Goal: Task Accomplishment & Management: Use online tool/utility

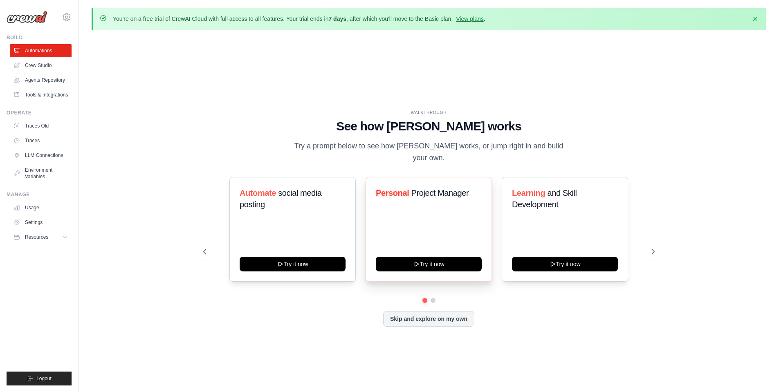
click at [415, 189] on span "Project Manager" at bounding box center [440, 193] width 58 height 9
click at [547, 189] on span "and Skill Development" at bounding box center [544, 199] width 65 height 20
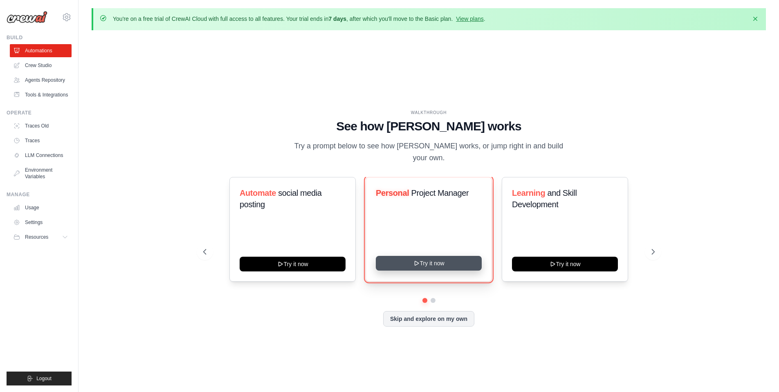
click at [452, 262] on button "Try it now" at bounding box center [429, 263] width 106 height 15
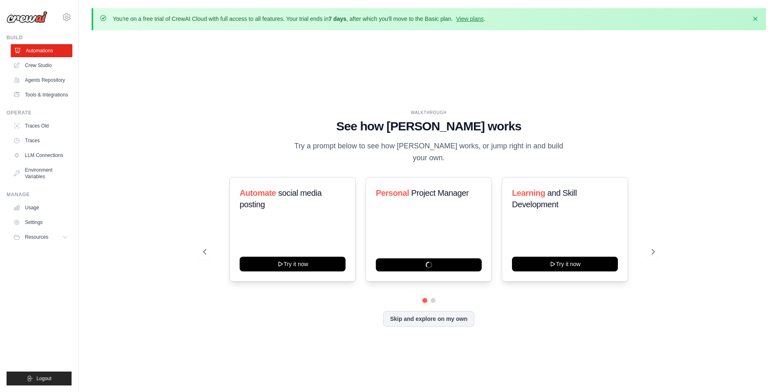
click at [44, 49] on link "Automations" at bounding box center [42, 50] width 62 height 13
click at [422, 315] on button "Skip and explore on my own" at bounding box center [428, 318] width 91 height 16
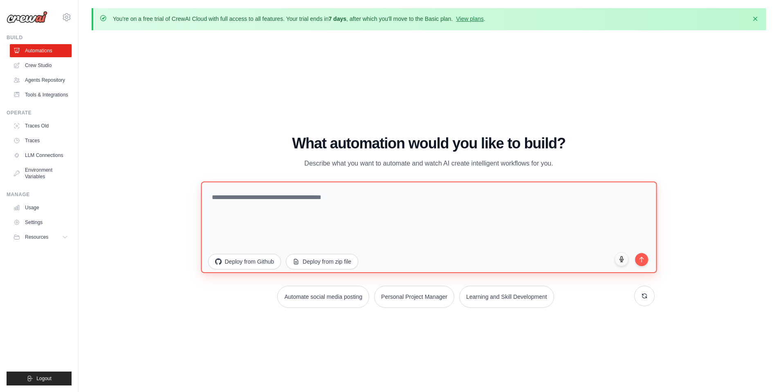
click at [355, 212] on textarea at bounding box center [429, 227] width 456 height 92
click at [300, 195] on textarea at bounding box center [429, 227] width 456 height 92
click at [309, 214] on textarea at bounding box center [429, 227] width 456 height 92
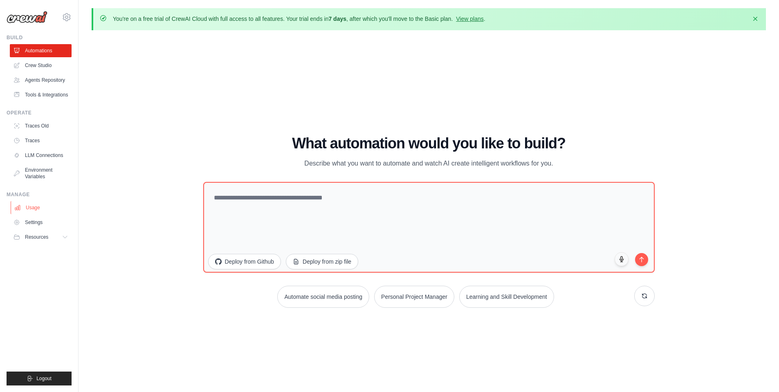
click at [54, 207] on link "Usage" at bounding box center [42, 207] width 62 height 13
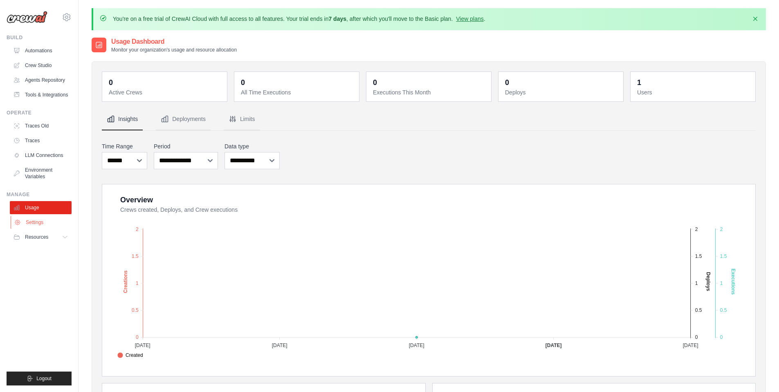
click at [31, 225] on link "Settings" at bounding box center [42, 222] width 62 height 13
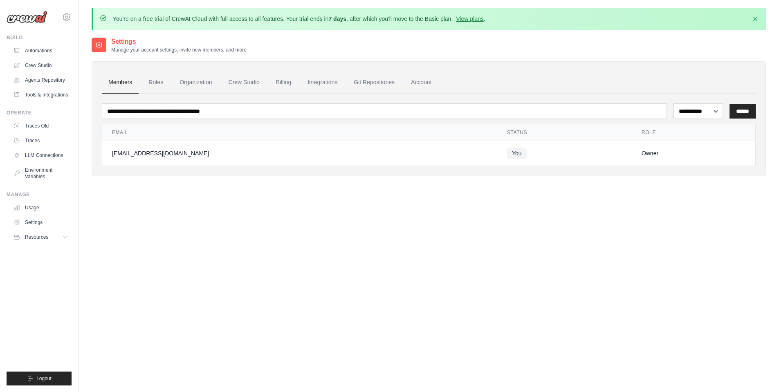
click at [40, 207] on link "Usage" at bounding box center [41, 207] width 62 height 13
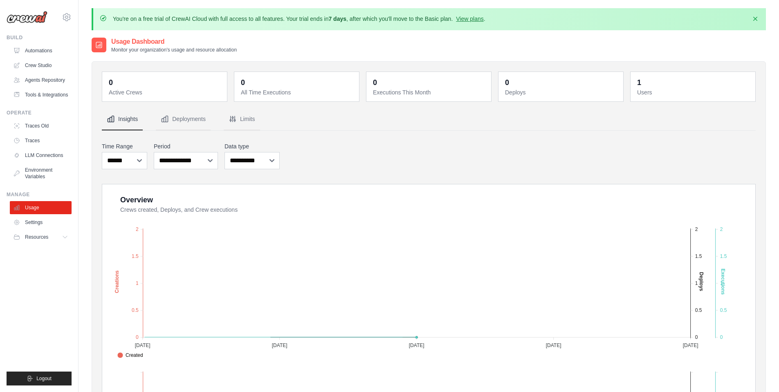
click at [648, 90] on dt "Users" at bounding box center [693, 92] width 113 height 8
click at [199, 115] on button "Deployments" at bounding box center [183, 119] width 55 height 22
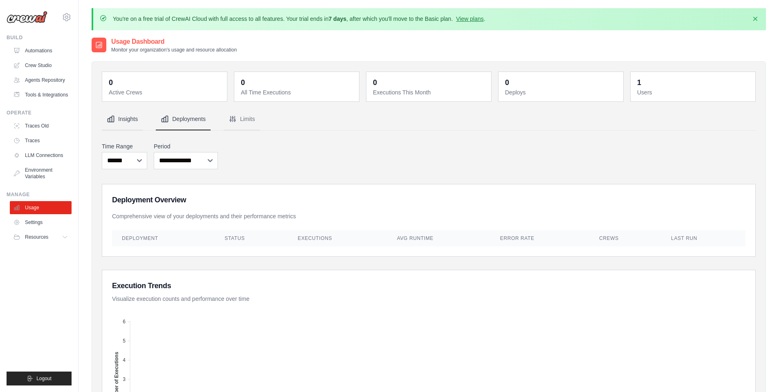
click at [132, 121] on button "Insights" at bounding box center [122, 119] width 41 height 22
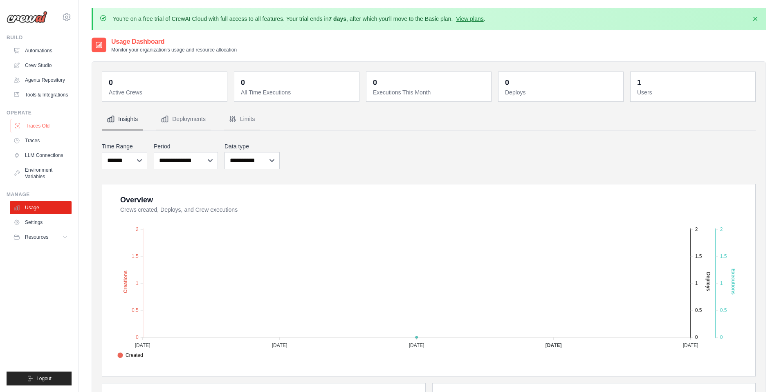
click at [33, 126] on link "Traces Old" at bounding box center [42, 125] width 62 height 13
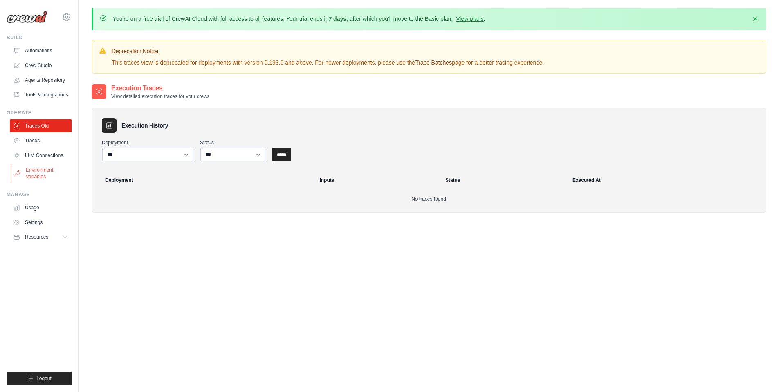
click at [32, 166] on link "Environment Variables" at bounding box center [42, 174] width 62 height 20
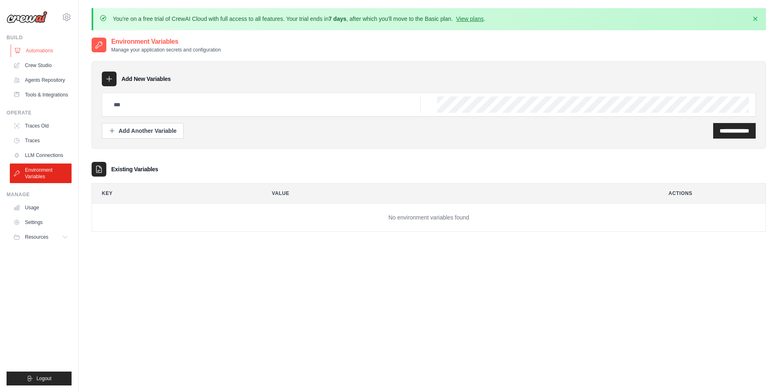
click at [43, 49] on link "Automations" at bounding box center [42, 50] width 62 height 13
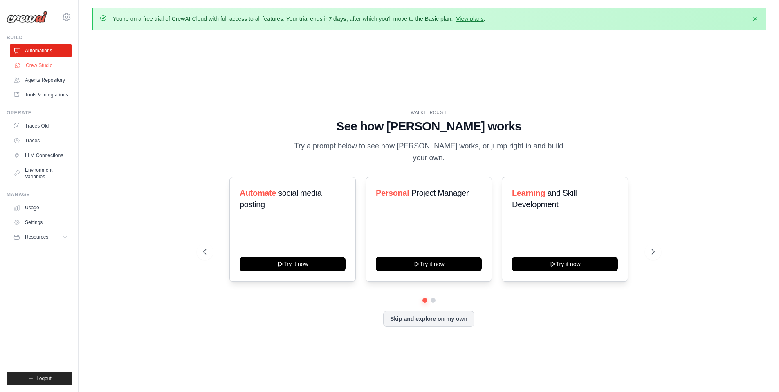
click at [49, 60] on link "Crew Studio" at bounding box center [42, 65] width 62 height 13
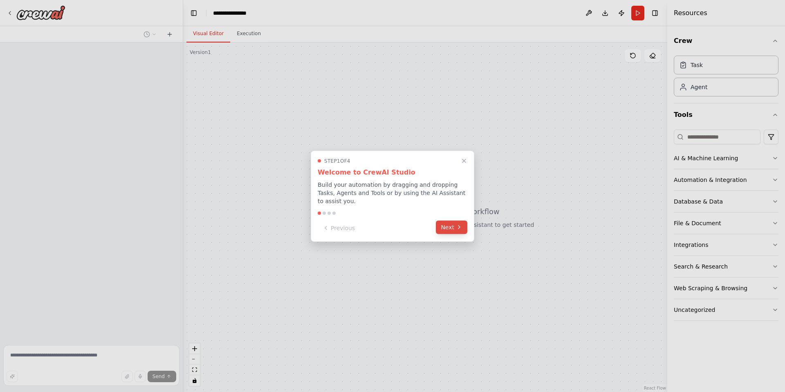
click at [454, 226] on button "Next" at bounding box center [451, 226] width 31 height 13
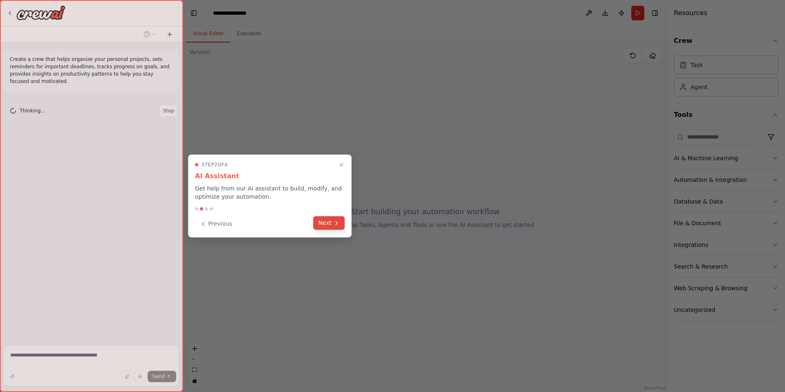
click at [331, 224] on button "Next" at bounding box center [328, 222] width 31 height 13
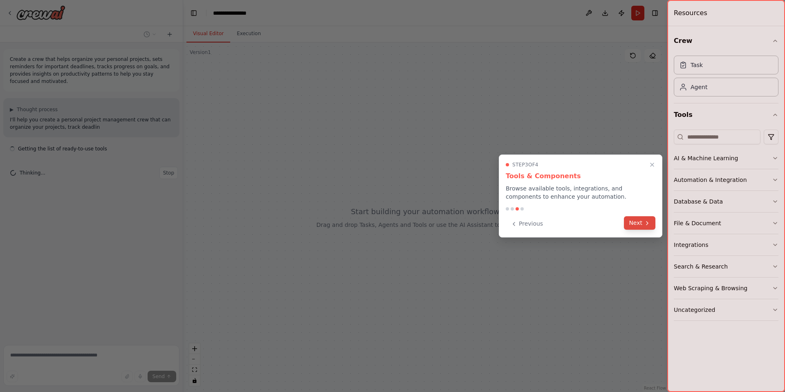
click at [635, 225] on button "Next" at bounding box center [639, 222] width 31 height 13
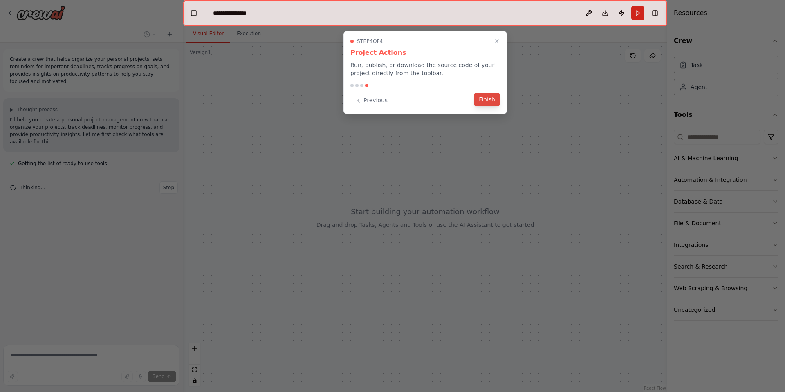
click at [479, 101] on button "Finish" at bounding box center [487, 99] width 26 height 13
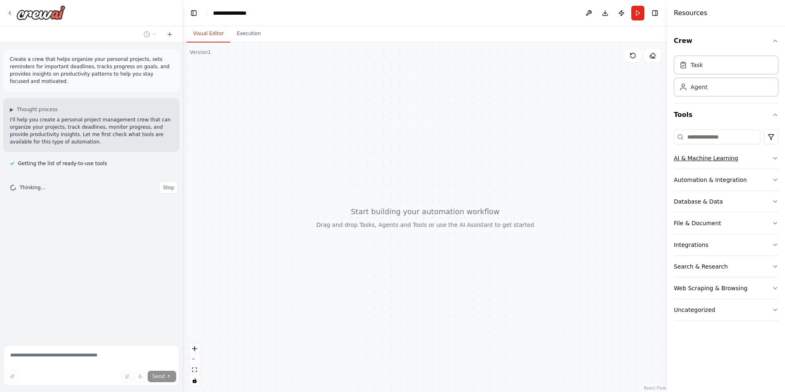
click at [713, 155] on div "AI & Machine Learning" at bounding box center [706, 158] width 64 height 8
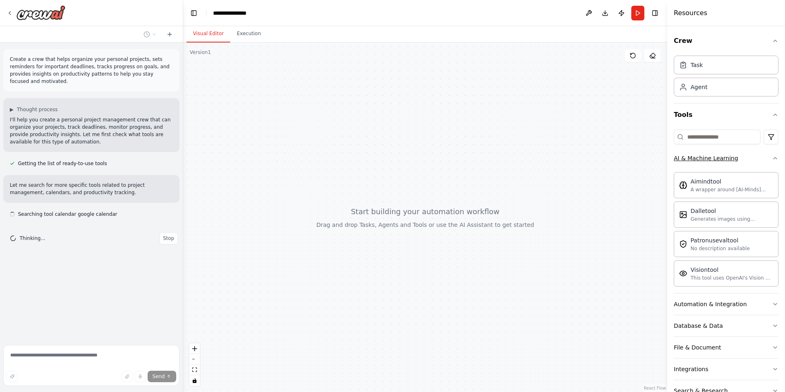
click at [755, 159] on button "AI & Machine Learning" at bounding box center [726, 158] width 105 height 21
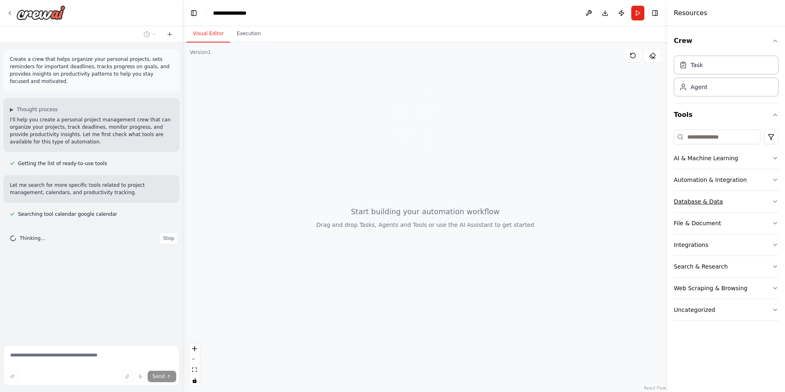
click at [735, 209] on button "Database & Data" at bounding box center [726, 201] width 105 height 21
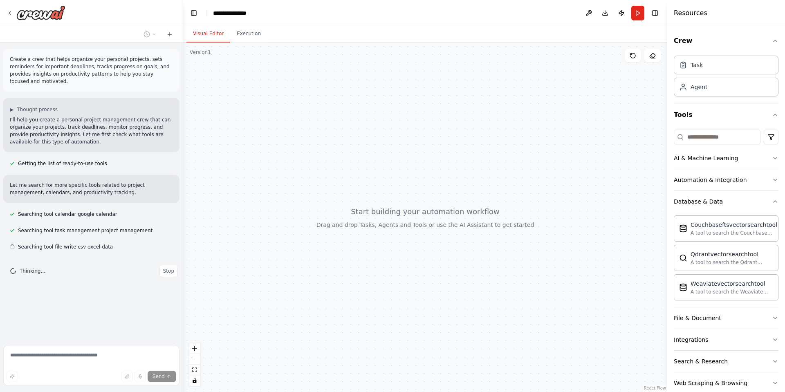
click at [39, 212] on div "Create a crew that helps organize your personal projects, sets reminders for im…" at bounding box center [91, 192] width 183 height 299
click at [40, 211] on span "Searching tool calendar google calendar" at bounding box center [67, 214] width 99 height 7
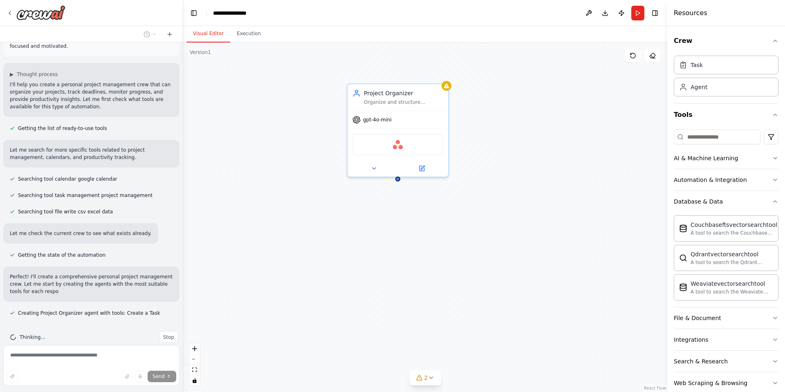
scroll to position [50, 0]
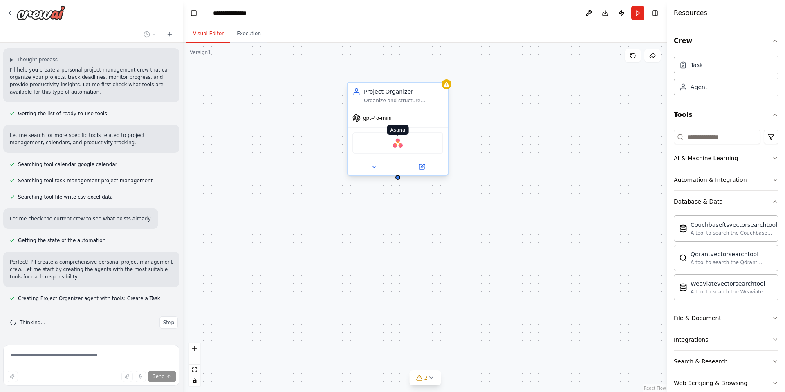
click at [396, 140] on img at bounding box center [398, 143] width 10 height 10
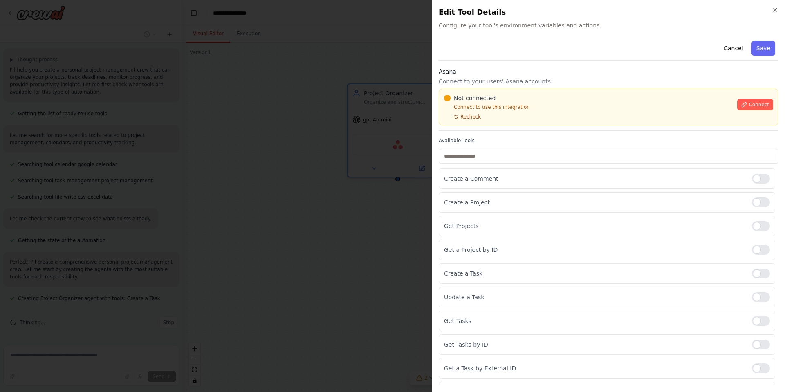
click at [474, 117] on span "Recheck" at bounding box center [471, 117] width 20 height 7
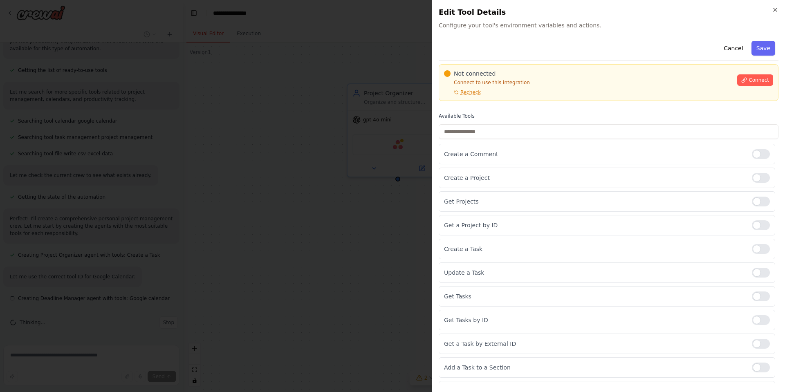
scroll to position [0, 0]
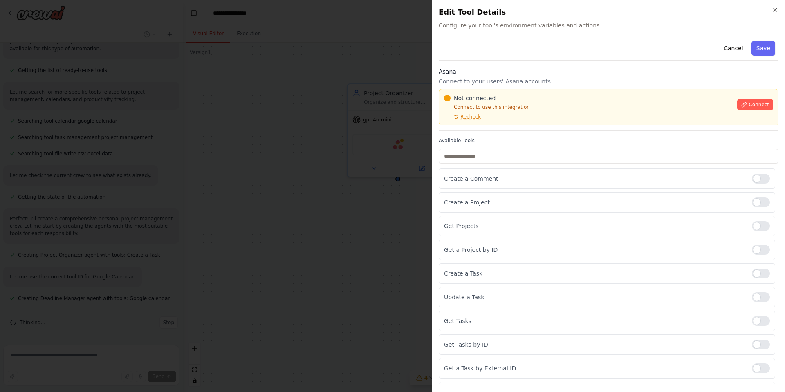
click at [743, 103] on button "Connect" at bounding box center [755, 104] width 36 height 11
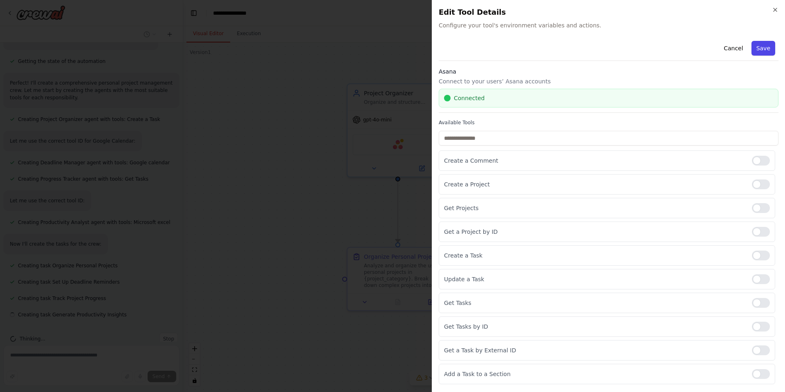
click at [757, 46] on button "Save" at bounding box center [764, 48] width 24 height 15
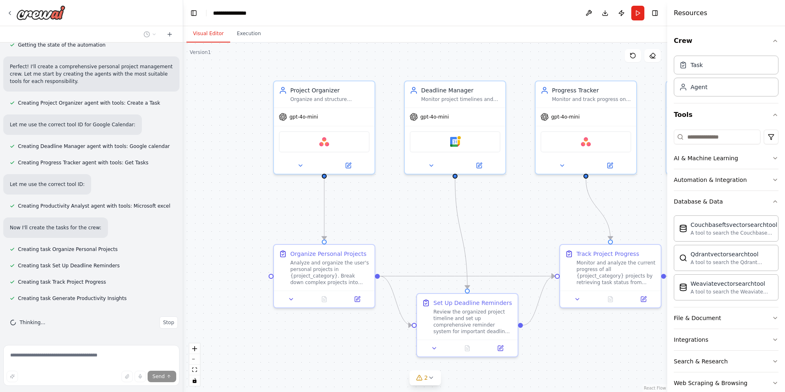
drag, startPoint x: 494, startPoint y: 222, endPoint x: 387, endPoint y: 216, distance: 106.9
click at [388, 216] on div ".deletable-edge-delete-btn { width: 20px; height: 20px; border: 0px solid #ffff…" at bounding box center [425, 218] width 484 height 350
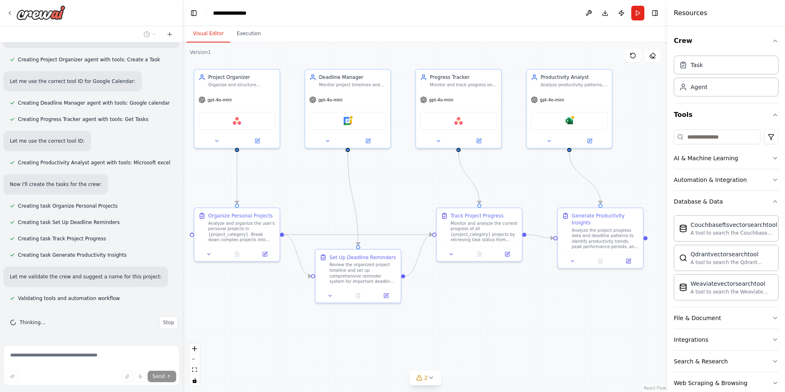
scroll to position [305, 0]
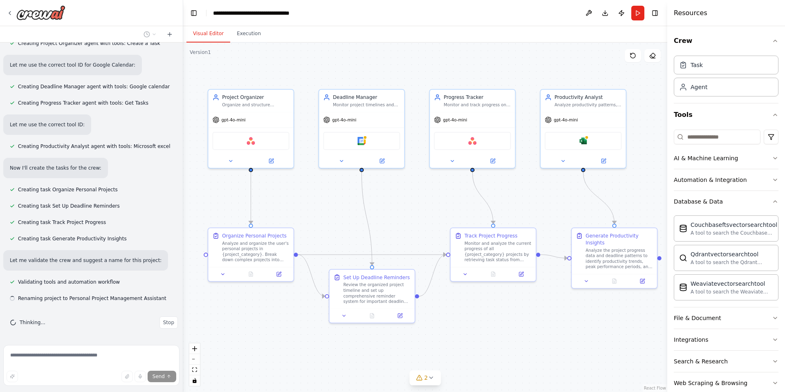
drag, startPoint x: 387, startPoint y: 216, endPoint x: 331, endPoint y: 206, distance: 56.6
click at [331, 206] on div ".deletable-edge-delete-btn { width: 20px; height: 20px; border: 0px solid #ffff…" at bounding box center [425, 218] width 484 height 350
click at [252, 139] on img at bounding box center [251, 139] width 8 height 8
click at [272, 159] on icon at bounding box center [271, 158] width 3 height 3
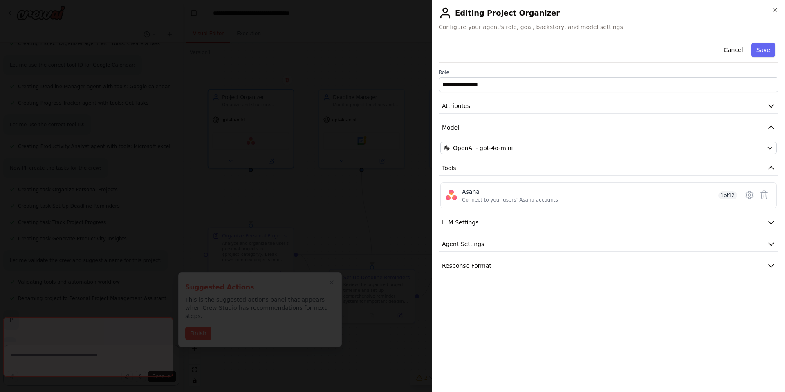
scroll to position [386, 0]
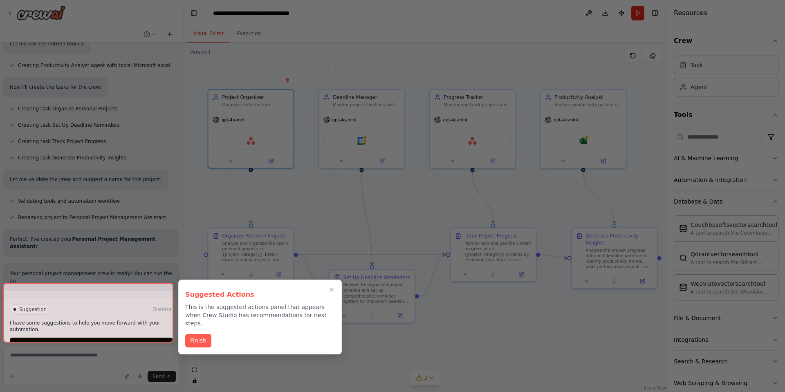
click at [293, 266] on div at bounding box center [392, 196] width 785 height 392
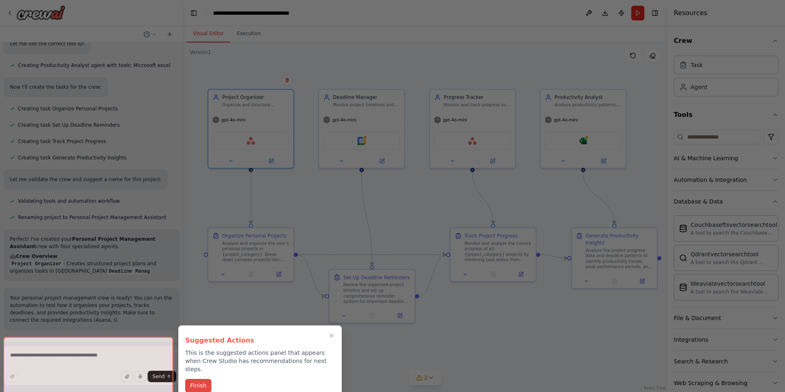
click at [205, 379] on button "Finish" at bounding box center [198, 385] width 26 height 13
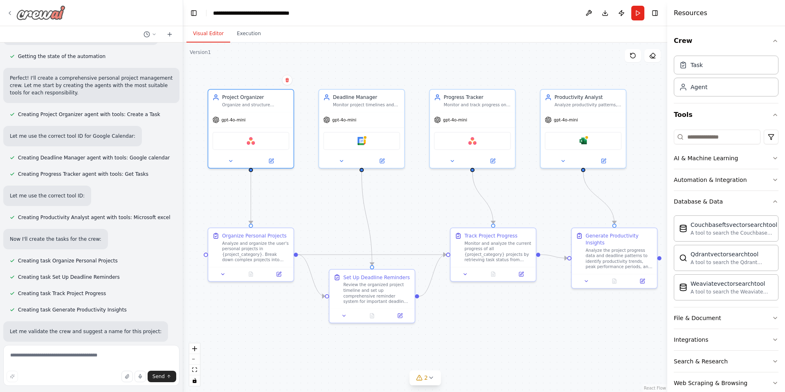
scroll to position [158, 0]
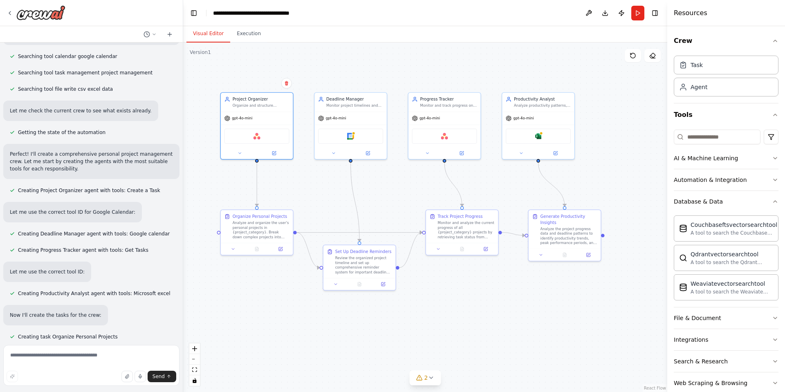
drag, startPoint x: 413, startPoint y: 183, endPoint x: 404, endPoint y: 175, distance: 11.9
click at [404, 175] on div ".deletable-edge-delete-btn { width: 20px; height: 20px; border: 0px solid #ffff…" at bounding box center [425, 218] width 484 height 350
click at [10, 10] on icon at bounding box center [10, 13] width 7 height 7
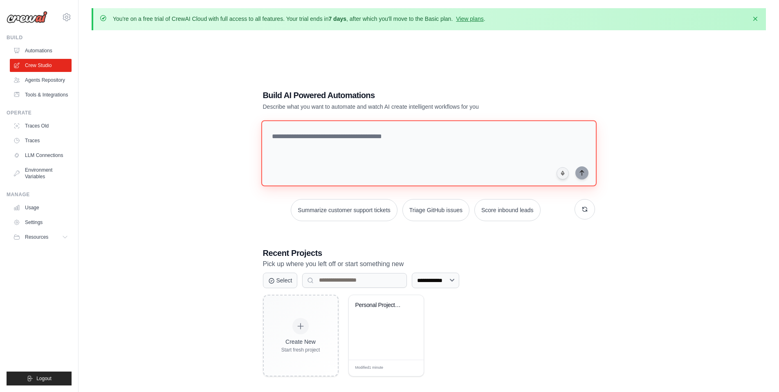
click at [401, 151] on textarea at bounding box center [428, 153] width 335 height 66
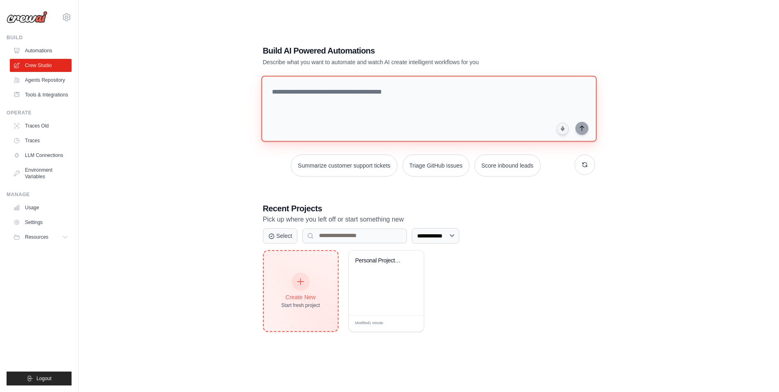
scroll to position [45, 0]
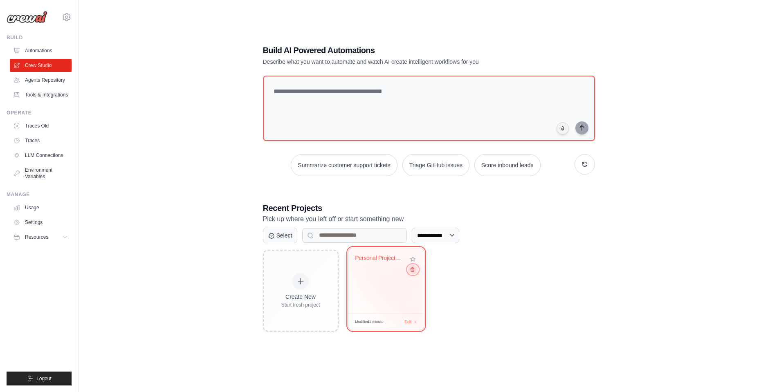
click at [411, 274] on button at bounding box center [413, 269] width 10 height 9
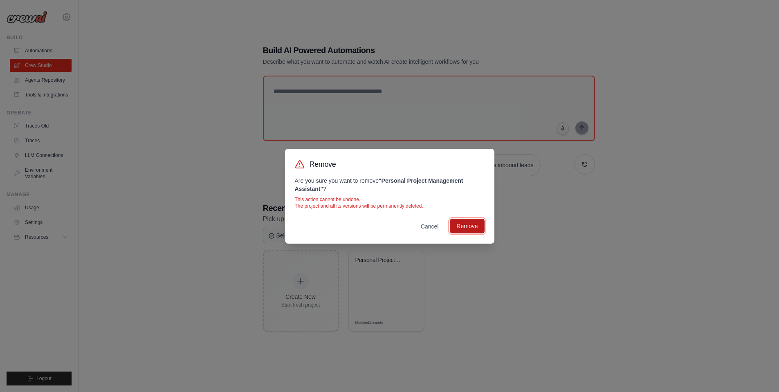
click at [464, 232] on button "Remove" at bounding box center [467, 226] width 34 height 15
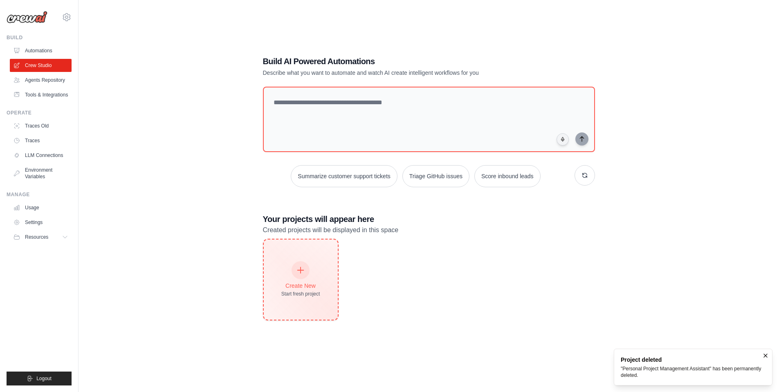
click at [305, 277] on div at bounding box center [301, 270] width 18 height 18
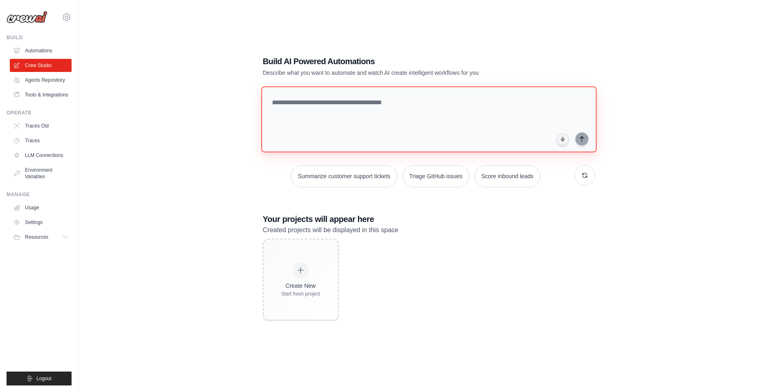
click at [326, 129] on textarea at bounding box center [428, 119] width 335 height 66
click at [330, 116] on textarea at bounding box center [428, 119] width 335 height 66
click at [389, 117] on textarea at bounding box center [428, 119] width 335 height 66
paste textarea "**********"
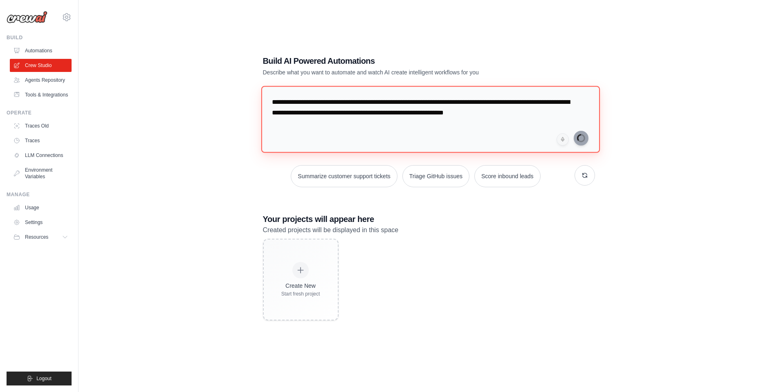
type textarea "**********"
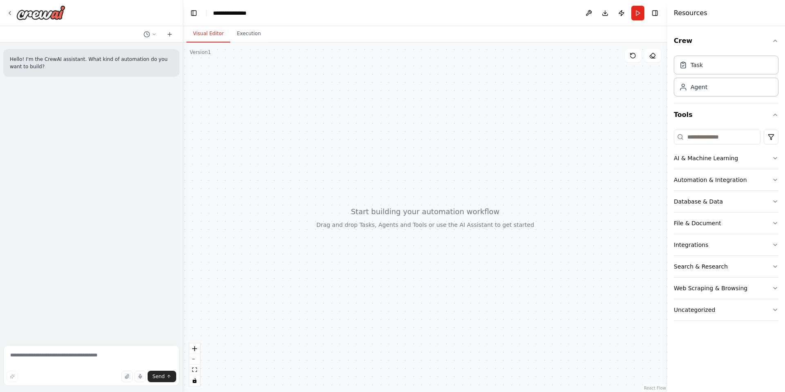
drag, startPoint x: 382, startPoint y: 214, endPoint x: 371, endPoint y: 201, distance: 16.9
click at [371, 201] on div at bounding box center [425, 218] width 484 height 350
click at [57, 365] on textarea at bounding box center [91, 365] width 176 height 41
click at [726, 160] on div "AI & Machine Learning" at bounding box center [706, 158] width 64 height 8
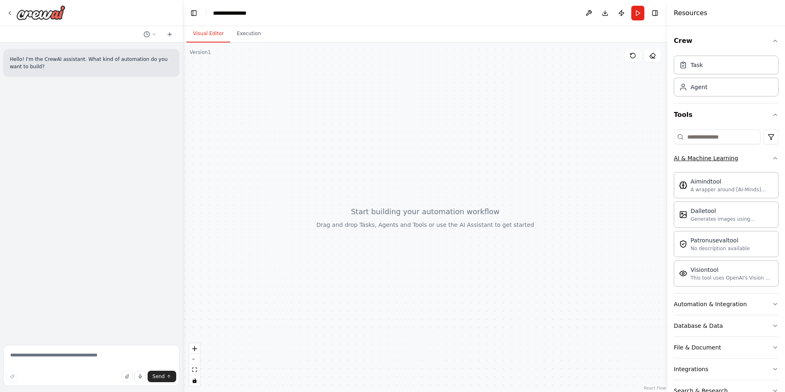
click at [743, 160] on button "AI & Machine Learning" at bounding box center [726, 158] width 105 height 21
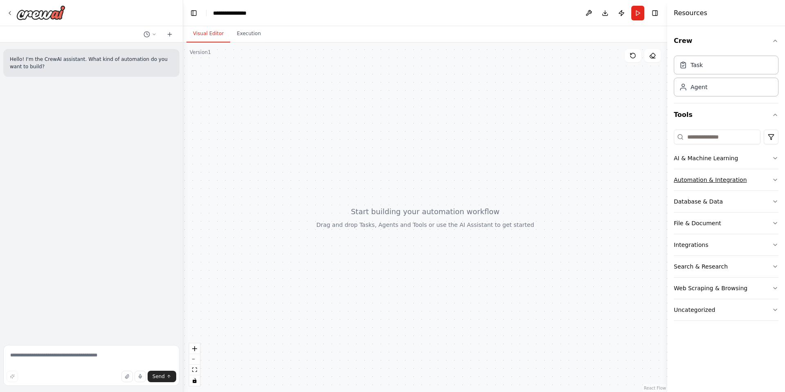
click at [734, 177] on div "Automation & Integration" at bounding box center [710, 180] width 73 height 8
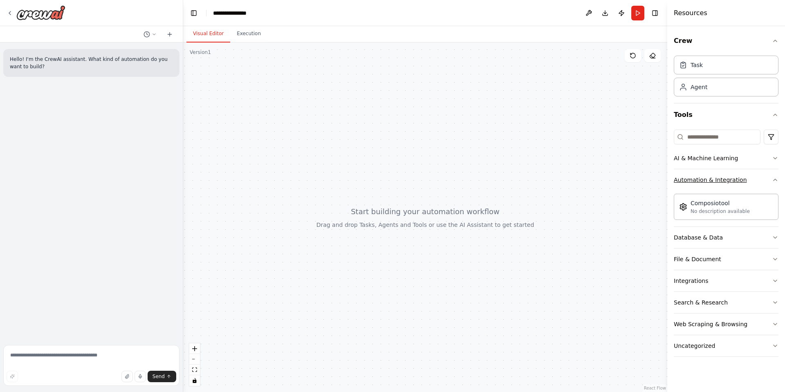
click at [744, 178] on button "Automation & Integration" at bounding box center [726, 179] width 105 height 21
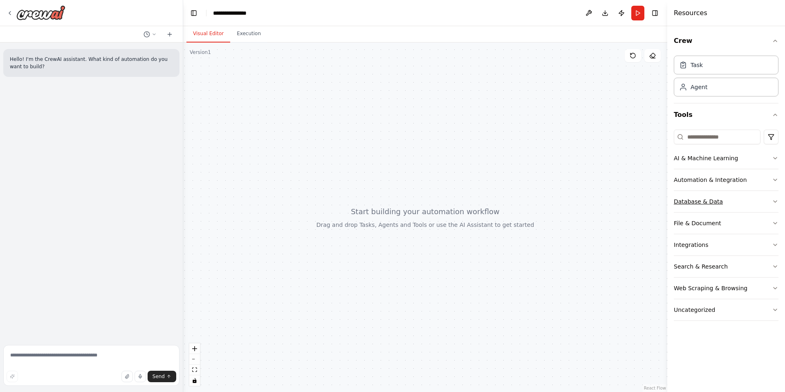
click at [734, 202] on button "Database & Data" at bounding box center [726, 201] width 105 height 21
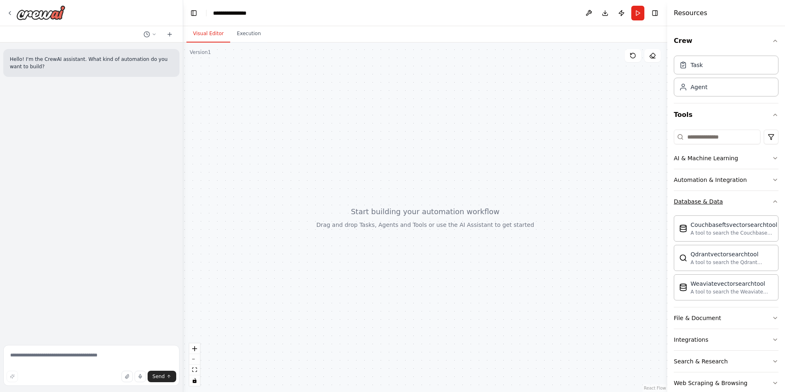
click at [734, 202] on button "Database & Data" at bounding box center [726, 201] width 105 height 21
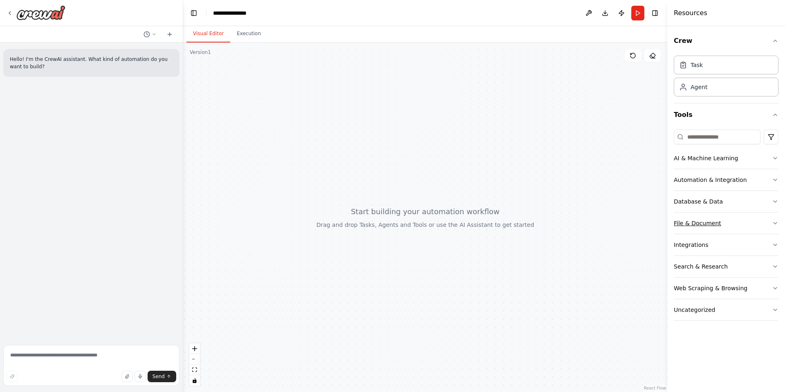
click at [715, 224] on div "File & Document" at bounding box center [697, 223] width 47 height 8
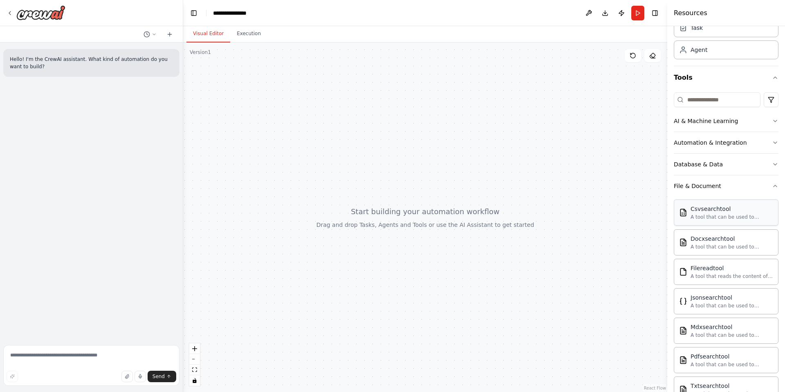
scroll to position [37, 0]
click at [736, 185] on button "File & Document" at bounding box center [726, 186] width 105 height 21
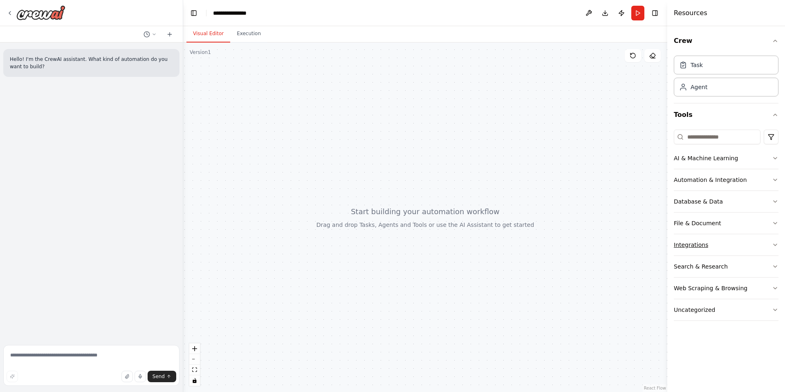
click at [713, 238] on button "Integrations" at bounding box center [726, 244] width 105 height 21
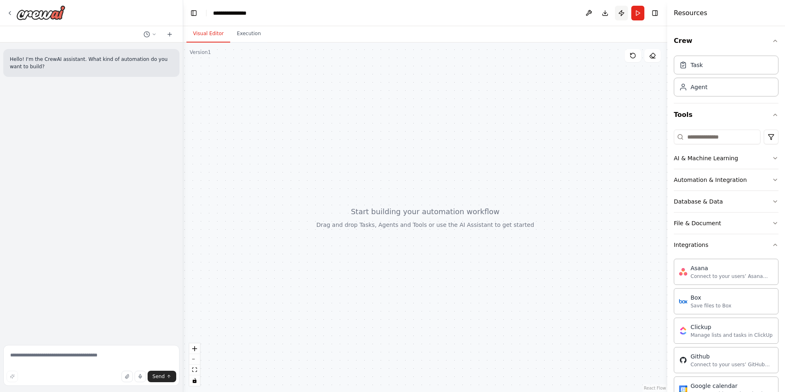
click at [620, 13] on button "Publish" at bounding box center [621, 13] width 13 height 15
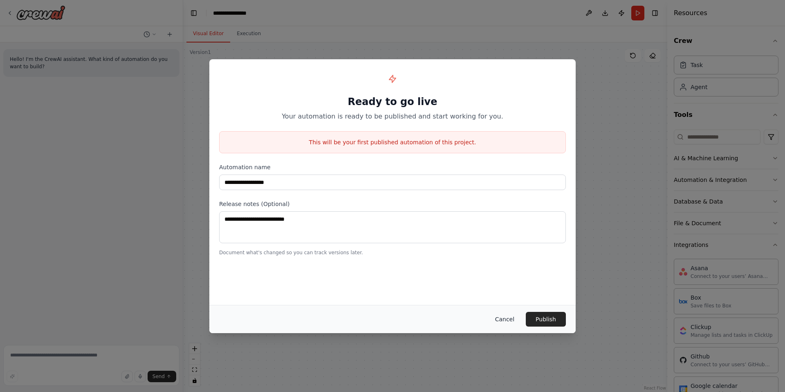
click at [510, 319] on button "Cancel" at bounding box center [505, 319] width 32 height 15
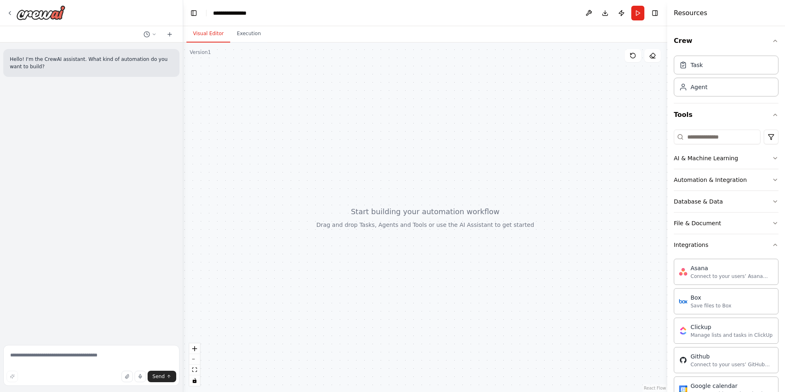
click at [452, 211] on div at bounding box center [425, 218] width 484 height 350
drag, startPoint x: 263, startPoint y: 162, endPoint x: 147, endPoint y: 72, distance: 147.2
click at [259, 157] on div at bounding box center [425, 218] width 484 height 350
click at [9, 14] on icon at bounding box center [10, 13] width 7 height 7
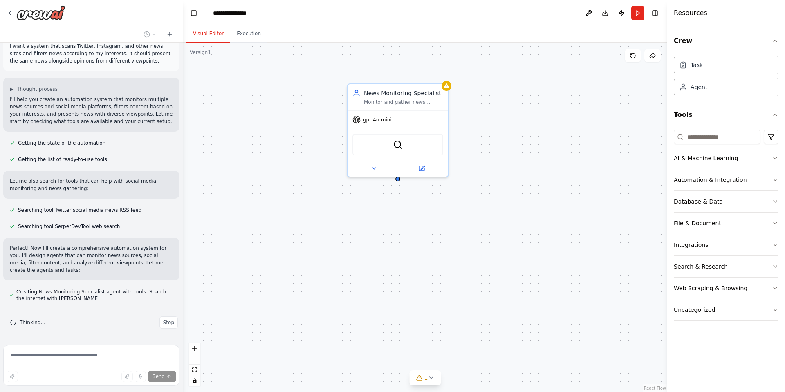
scroll to position [36, 0]
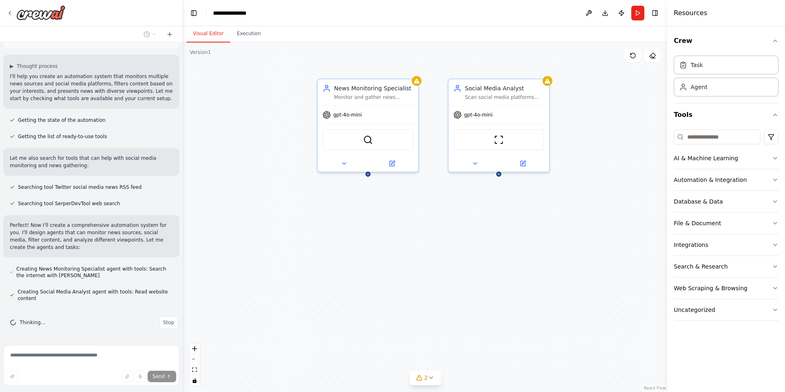
drag, startPoint x: 506, startPoint y: 236, endPoint x: 466, endPoint y: 232, distance: 40.3
click at [468, 232] on div "News Monitoring Specialist Monitor and gather news articles from various source…" at bounding box center [425, 218] width 484 height 350
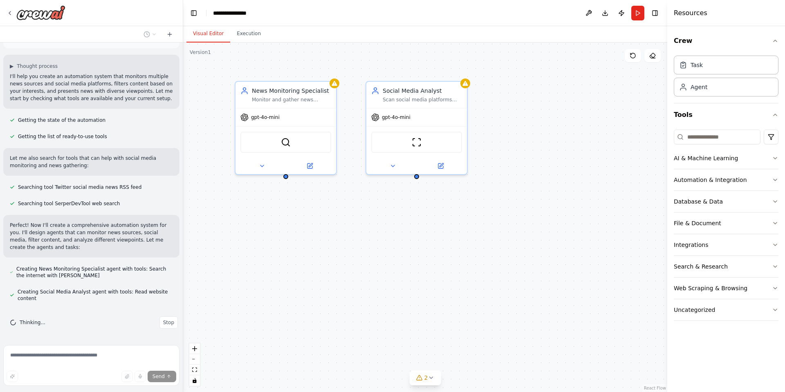
drag, startPoint x: 458, startPoint y: 229, endPoint x: 381, endPoint y: 231, distance: 76.5
click at [382, 231] on div "News Monitoring Specialist Monitor and gather news articles from various source…" at bounding box center [425, 218] width 484 height 350
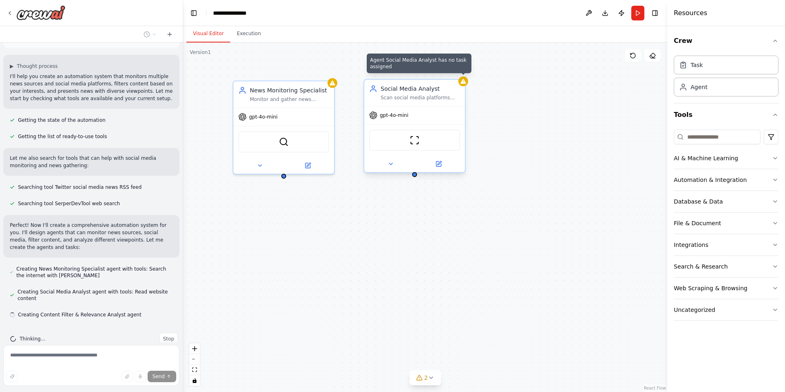
scroll to position [52, 0]
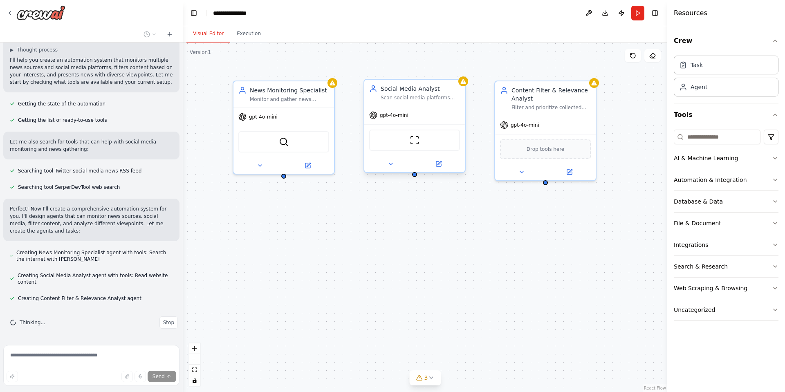
click at [402, 117] on span "gpt-4o-mini" at bounding box center [394, 115] width 29 height 7
click at [294, 123] on div "gpt-4o-mini" at bounding box center [284, 115] width 101 height 18
click at [263, 116] on span "gpt-4o-mini" at bounding box center [263, 115] width 29 height 7
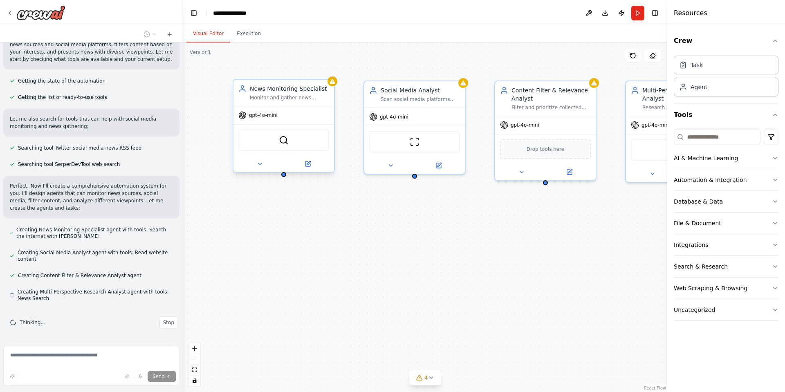
click at [276, 140] on div "SerperDevTool" at bounding box center [283, 140] width 91 height 21
click at [282, 139] on img at bounding box center [284, 140] width 10 height 10
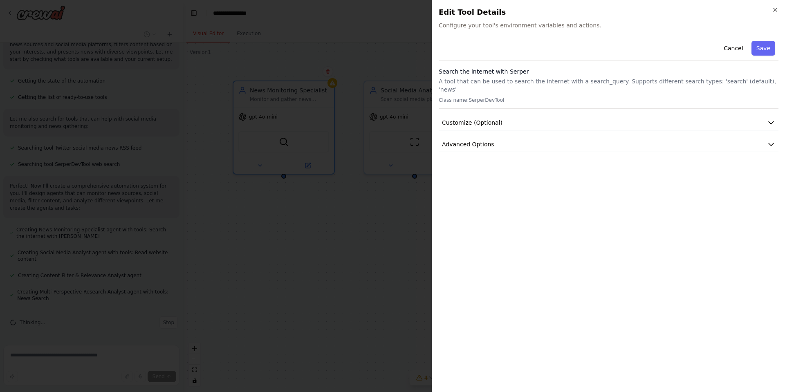
click at [775, 4] on div "Close Edit Tool Details Configure your tool's environment variables and actions…" at bounding box center [608, 196] width 353 height 392
click at [773, 11] on icon "button" at bounding box center [775, 10] width 7 height 7
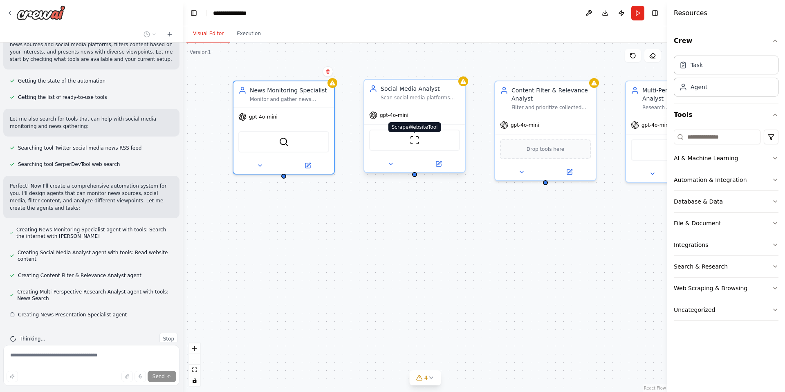
scroll to position [92, 0]
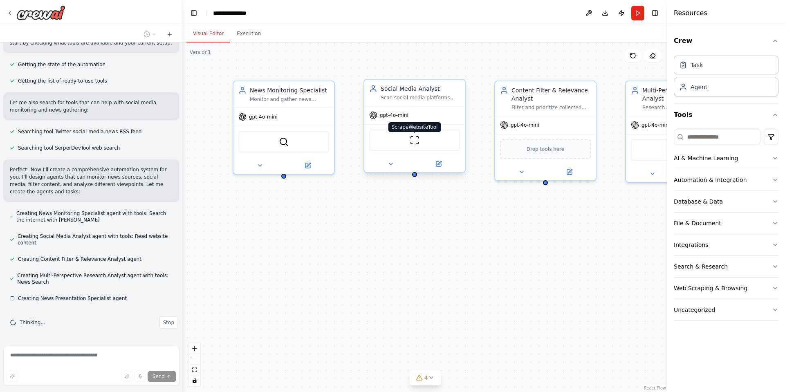
click at [412, 139] on img at bounding box center [415, 140] width 10 height 10
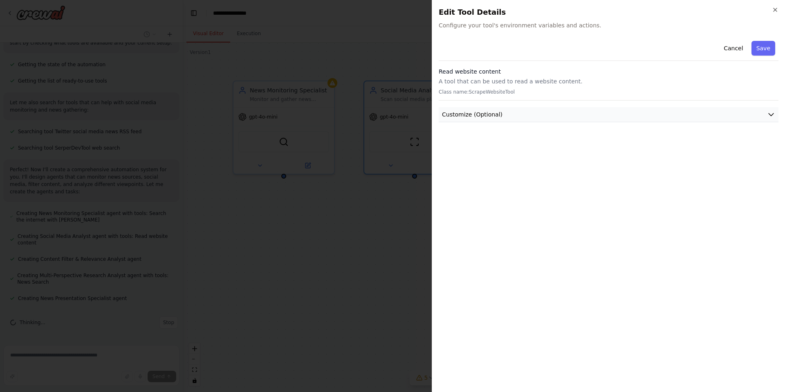
click at [533, 115] on button "Customize (Optional)" at bounding box center [609, 114] width 340 height 15
click at [533, 116] on button "Customize (Optional)" at bounding box center [609, 114] width 340 height 15
click at [771, 10] on h2 "Edit Tool Details" at bounding box center [609, 12] width 340 height 11
click at [776, 7] on icon "button" at bounding box center [775, 10] width 7 height 7
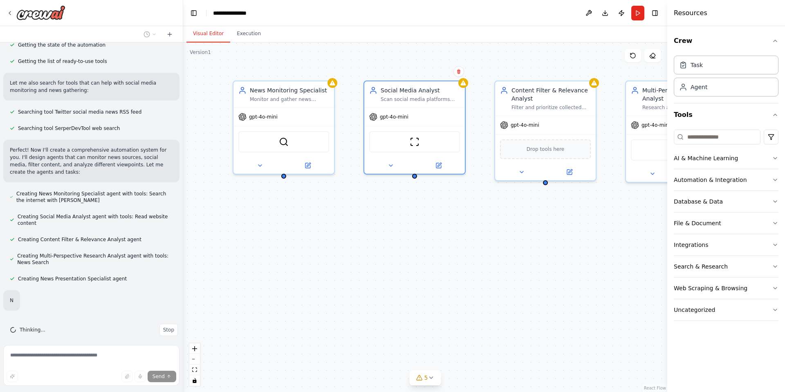
scroll to position [135, 0]
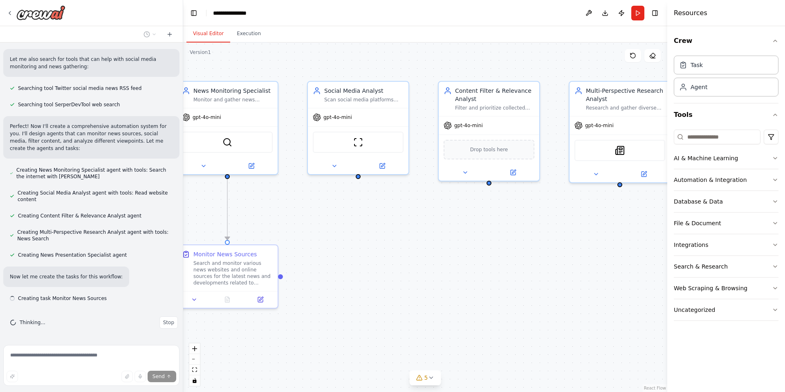
drag, startPoint x: 483, startPoint y: 240, endPoint x: 414, endPoint y: 238, distance: 69.6
click at [414, 238] on div ".deletable-edge-delete-btn { width: 20px; height: 20px; border: 0px solid #ffff…" at bounding box center [425, 218] width 484 height 350
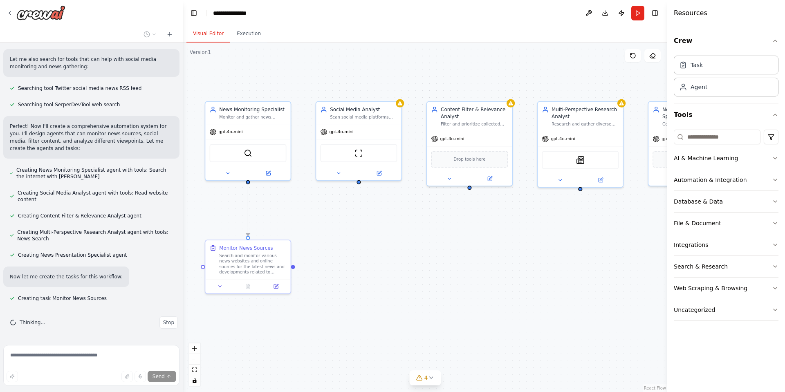
drag, startPoint x: 357, startPoint y: 251, endPoint x: 400, endPoint y: 231, distance: 46.5
click at [400, 231] on div ".deletable-edge-delete-btn { width: 20px; height: 20px; border: 0px solid #ffff…" at bounding box center [425, 218] width 484 height 350
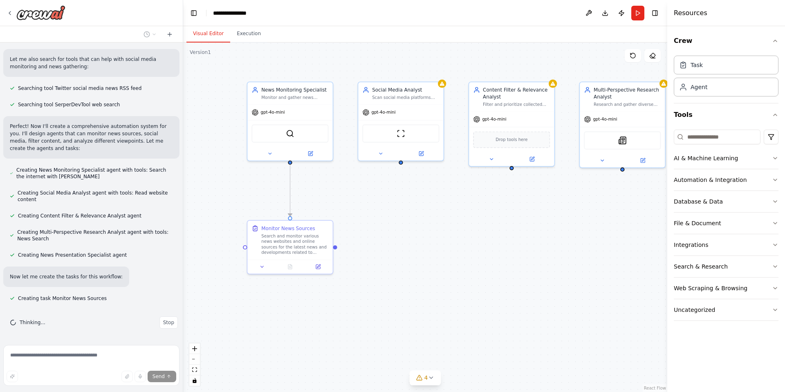
click at [400, 231] on div ".deletable-edge-delete-btn { width: 20px; height: 20px; border: 0px solid #ffff…" at bounding box center [425, 218] width 484 height 350
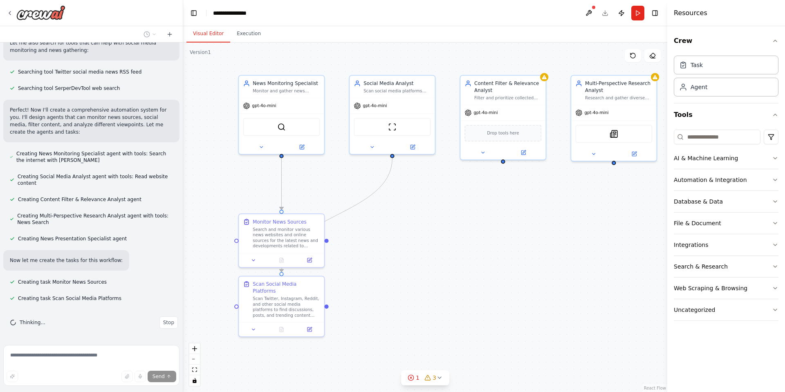
drag, startPoint x: 495, startPoint y: 255, endPoint x: 474, endPoint y: 228, distance: 34.6
click at [474, 228] on div ".deletable-edge-delete-btn { width: 20px; height: 20px; border: 0px solid #ffff…" at bounding box center [425, 218] width 484 height 350
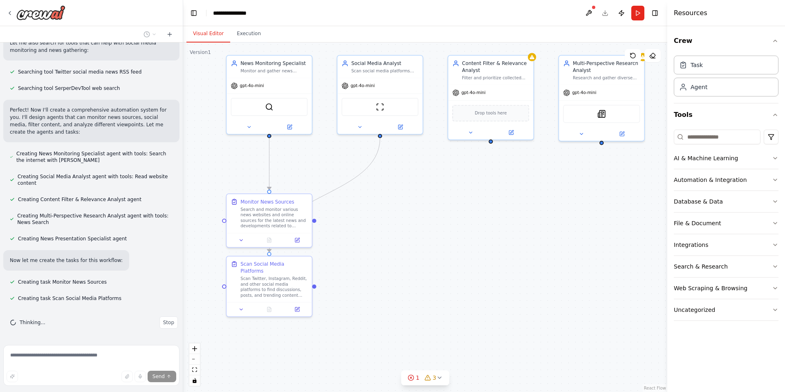
click at [415, 241] on div ".deletable-edge-delete-btn { width: 20px; height: 20px; border: 0px solid #ffff…" at bounding box center [425, 218] width 484 height 350
click at [433, 380] on span "3" at bounding box center [435, 378] width 4 height 8
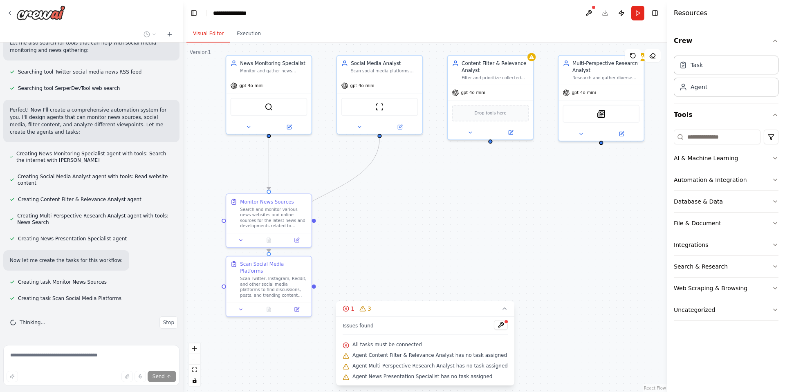
click at [397, 345] on span "All tasks must be connected" at bounding box center [388, 345] width 70 height 7
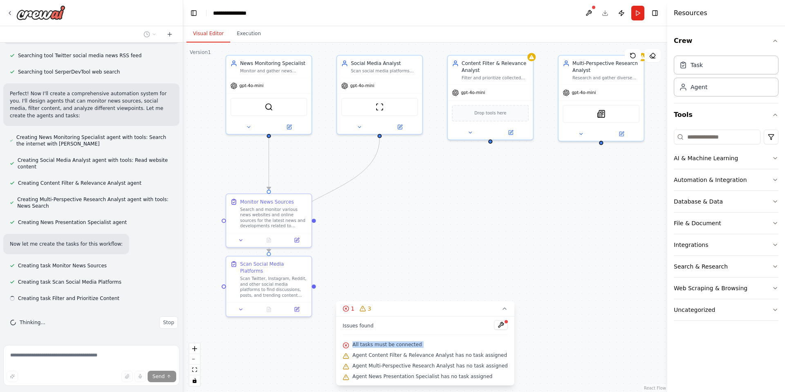
click at [397, 345] on span "All tasks must be connected" at bounding box center [388, 345] width 70 height 7
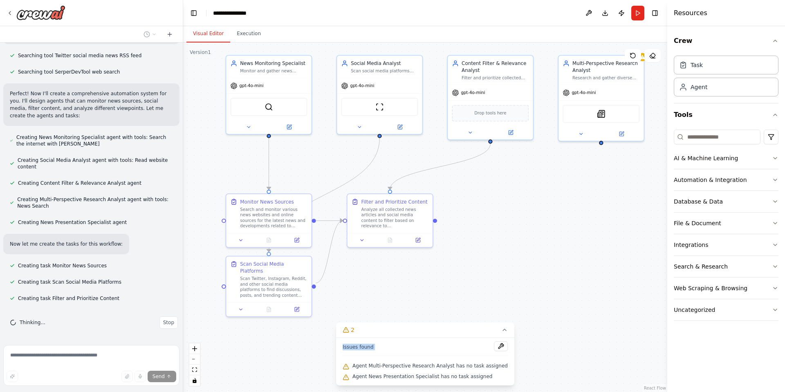
click at [471, 290] on div ".deletable-edge-delete-btn { width: 20px; height: 20px; border: 0px solid #ffff…" at bounding box center [425, 218] width 484 height 350
click at [501, 330] on icon at bounding box center [504, 330] width 7 height 7
click at [715, 221] on div "File & Document" at bounding box center [697, 223] width 47 height 8
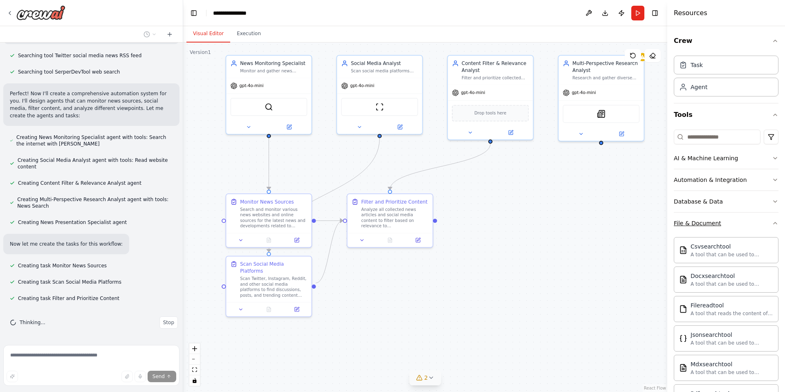
scroll to position [184, 0]
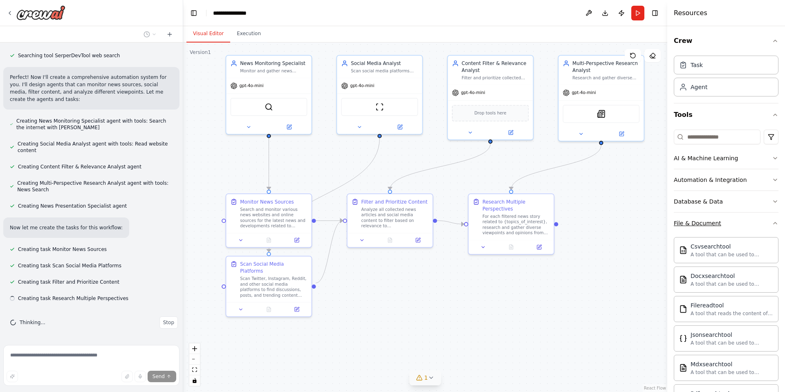
click at [732, 223] on button "File & Document" at bounding box center [726, 223] width 105 height 21
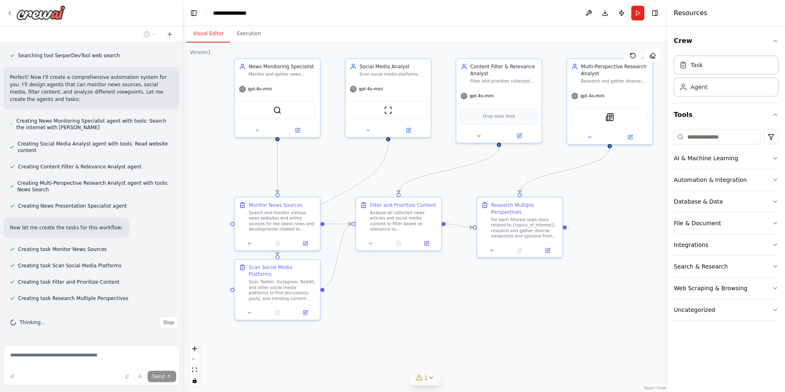
drag, startPoint x: 485, startPoint y: 311, endPoint x: 494, endPoint y: 314, distance: 9.2
click at [494, 314] on div ".deletable-edge-delete-btn { width: 20px; height: 20px; border: 0px solid #ffff…" at bounding box center [425, 218] width 484 height 350
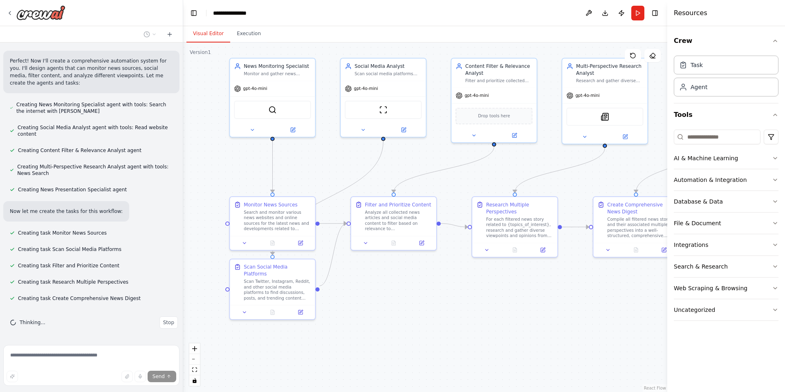
drag, startPoint x: 490, startPoint y: 309, endPoint x: 481, endPoint y: 309, distance: 9.4
click at [481, 309] on div ".deletable-edge-delete-btn { width: 20px; height: 20px; border: 0px solid #ffff…" at bounding box center [425, 218] width 484 height 350
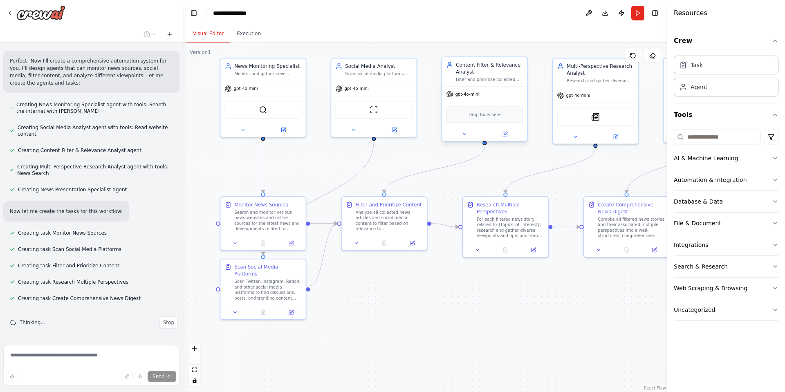
click at [459, 95] on span "gpt-4o-mini" at bounding box center [467, 95] width 24 height 6
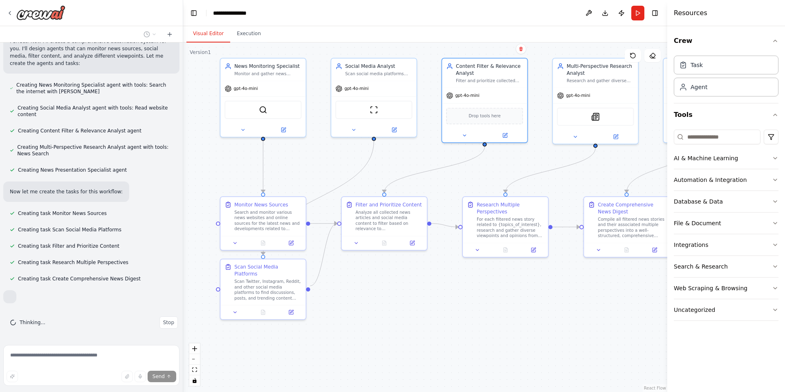
click at [481, 285] on div ".deletable-edge-delete-btn { width: 20px; height: 20px; border: 0px solid #ffff…" at bounding box center [425, 218] width 484 height 350
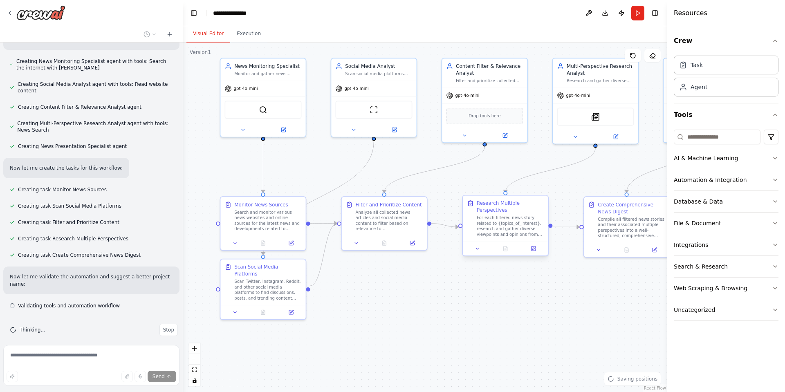
scroll to position [251, 0]
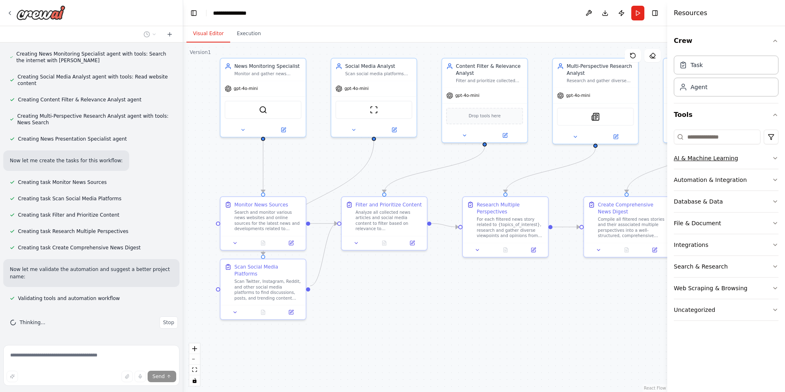
click at [728, 161] on div "AI & Machine Learning" at bounding box center [706, 158] width 64 height 8
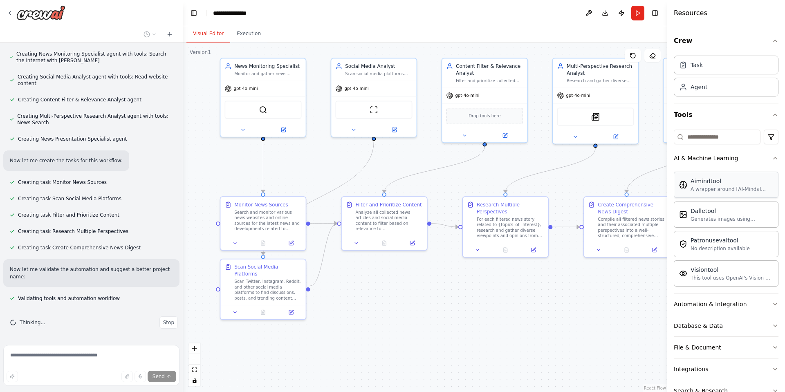
scroll to position [268, 0]
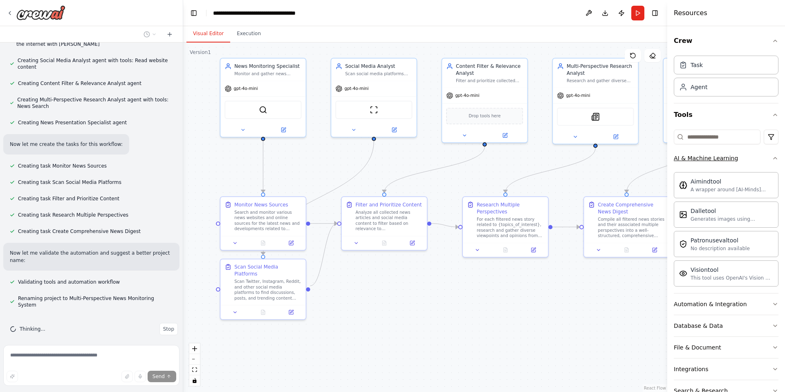
click at [715, 161] on div "AI & Machine Learning" at bounding box center [706, 158] width 64 height 8
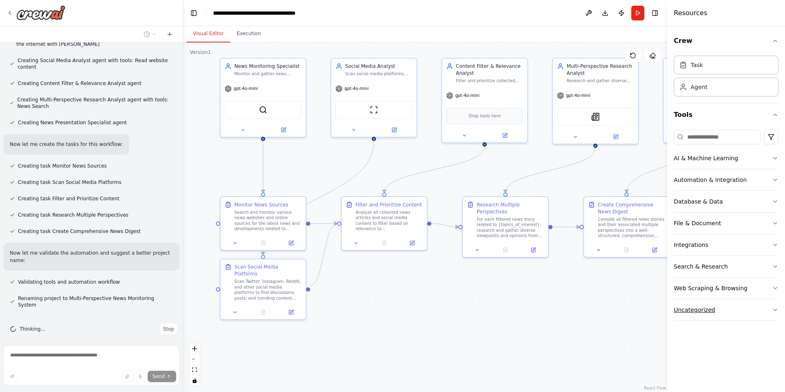
click at [723, 310] on button "Uncategorized" at bounding box center [726, 309] width 105 height 21
click at [722, 310] on button "Uncategorized" at bounding box center [726, 309] width 105 height 21
click at [716, 262] on button "Search & Research" at bounding box center [726, 266] width 105 height 21
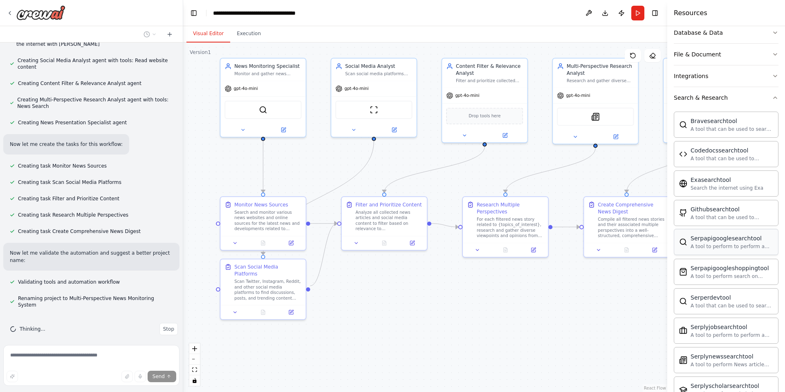
scroll to position [164, 0]
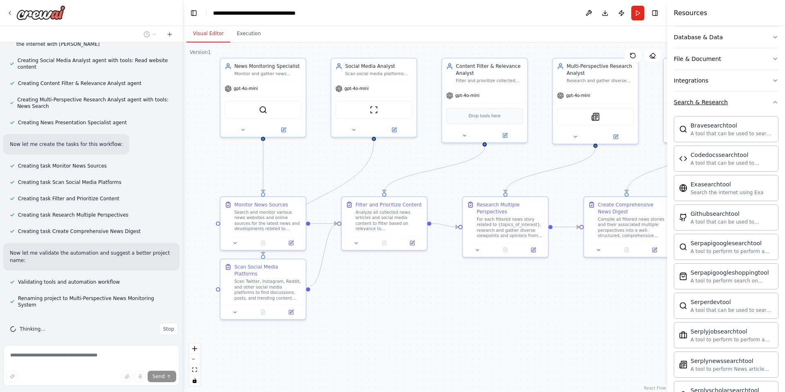
click at [713, 99] on div "Search & Research" at bounding box center [701, 102] width 54 height 8
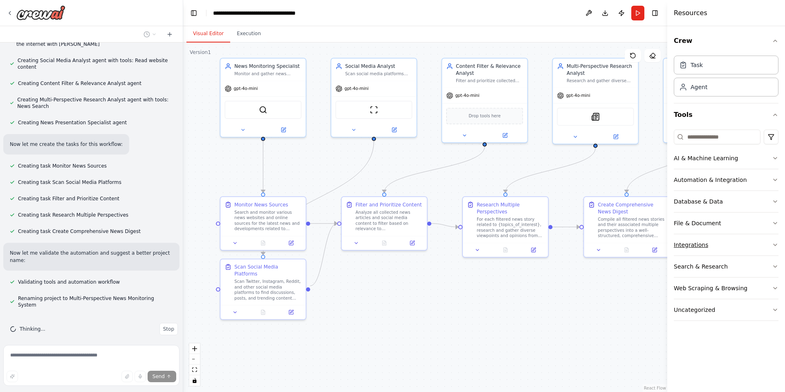
click at [712, 246] on button "Integrations" at bounding box center [726, 244] width 105 height 21
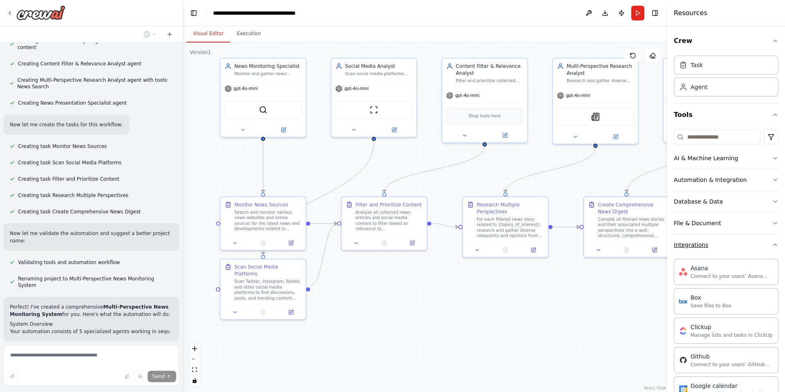
click at [703, 243] on div "Integrations" at bounding box center [691, 245] width 34 height 8
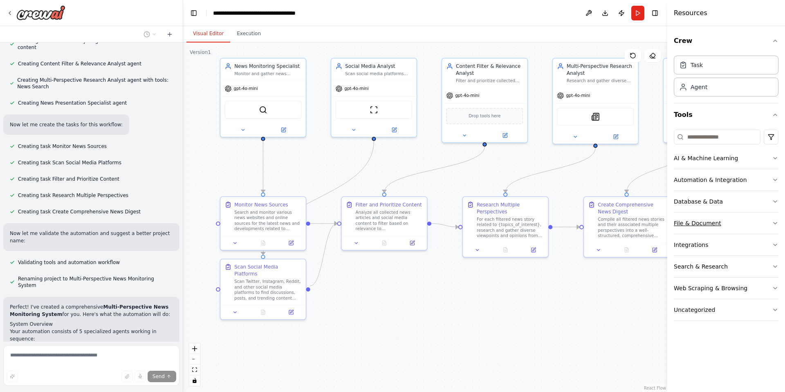
click at [720, 221] on button "File & Document" at bounding box center [726, 223] width 105 height 21
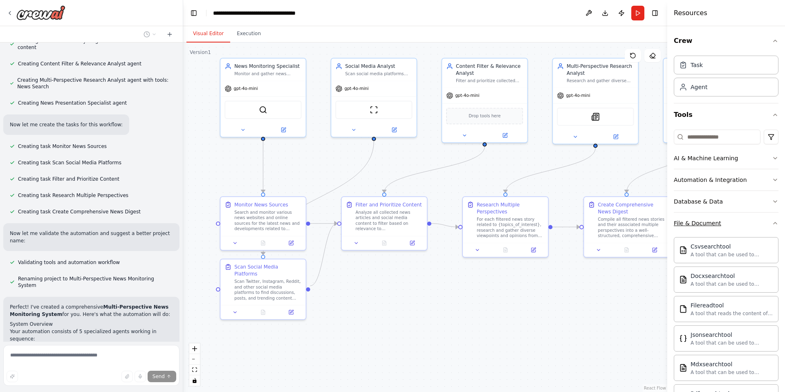
click at [720, 221] on button "File & Document" at bounding box center [726, 223] width 105 height 21
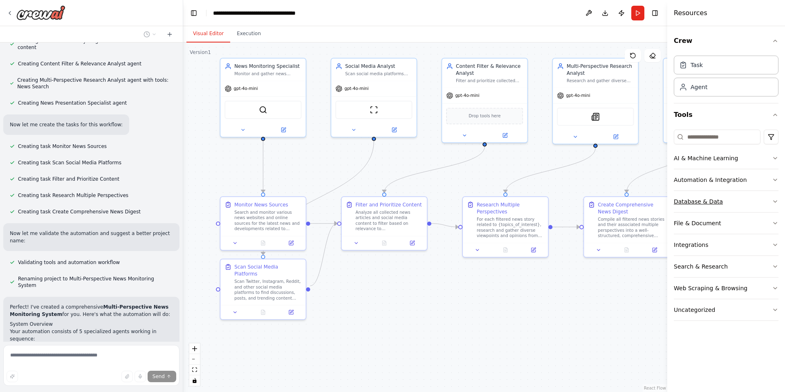
click at [716, 198] on div "Database & Data" at bounding box center [698, 202] width 49 height 8
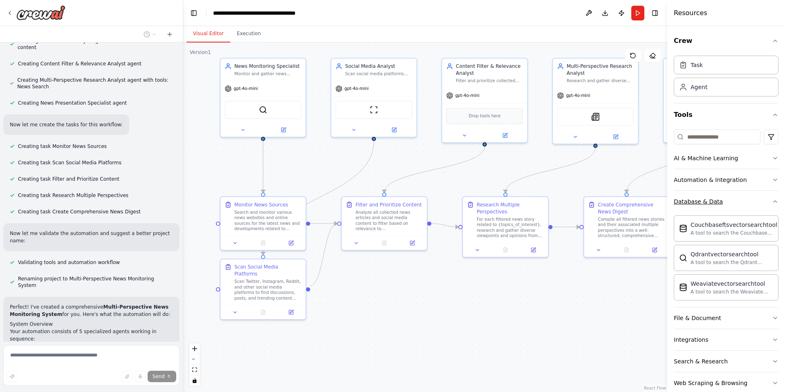
click at [716, 198] on div "Database & Data" at bounding box center [698, 202] width 49 height 8
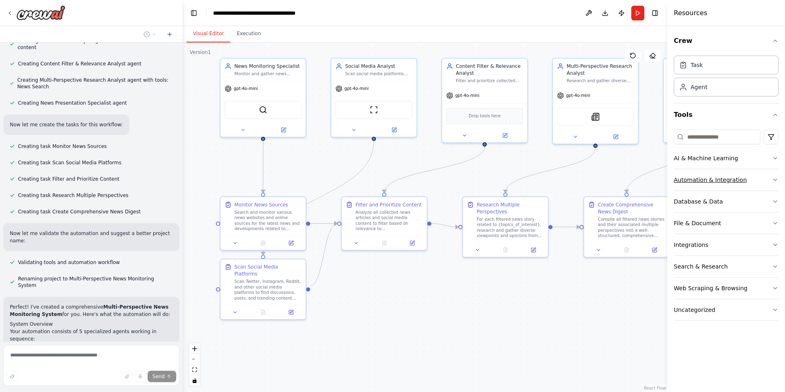
click at [719, 177] on div "Automation & Integration" at bounding box center [710, 180] width 73 height 8
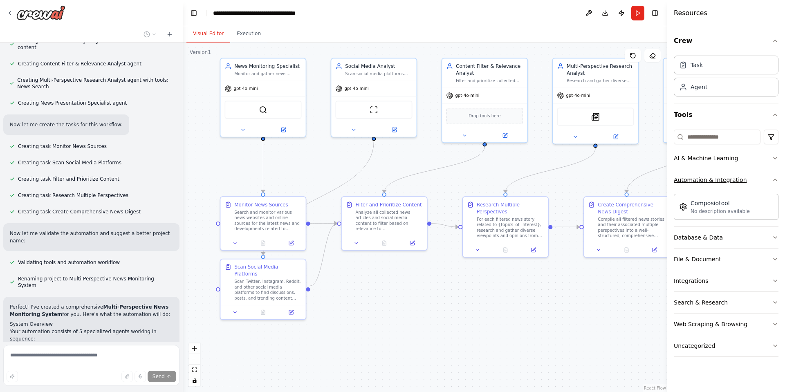
click at [719, 177] on div "Automation & Integration" at bounding box center [710, 180] width 73 height 8
click at [724, 155] on div "AI & Machine Learning" at bounding box center [706, 158] width 64 height 8
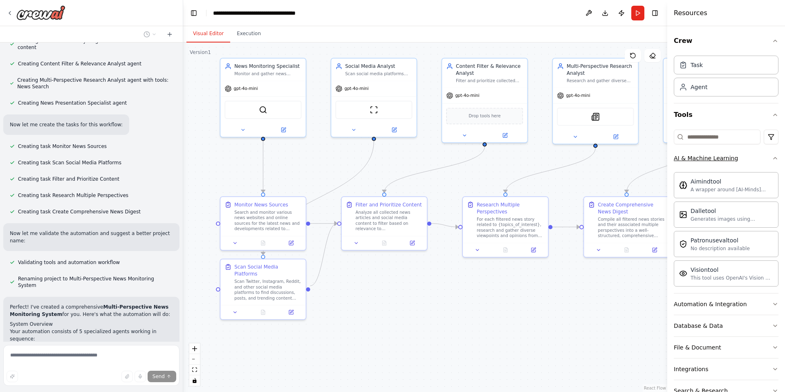
click at [724, 155] on div "AI & Machine Learning" at bounding box center [706, 158] width 64 height 8
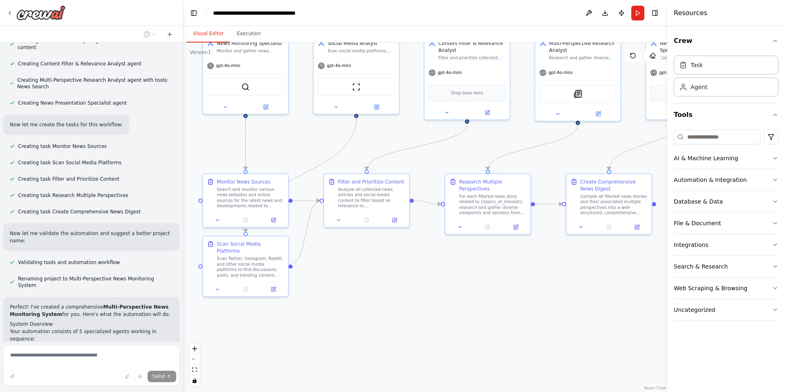
drag, startPoint x: 457, startPoint y: 308, endPoint x: 442, endPoint y: 289, distance: 24.1
click at [442, 289] on div ".deletable-edge-delete-btn { width: 20px; height: 20px; border: 0px solid #ffff…" at bounding box center [425, 218] width 484 height 350
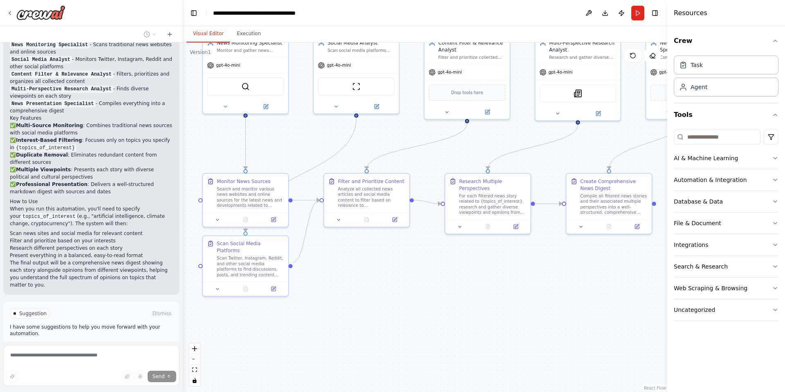
scroll to position [628, 0]
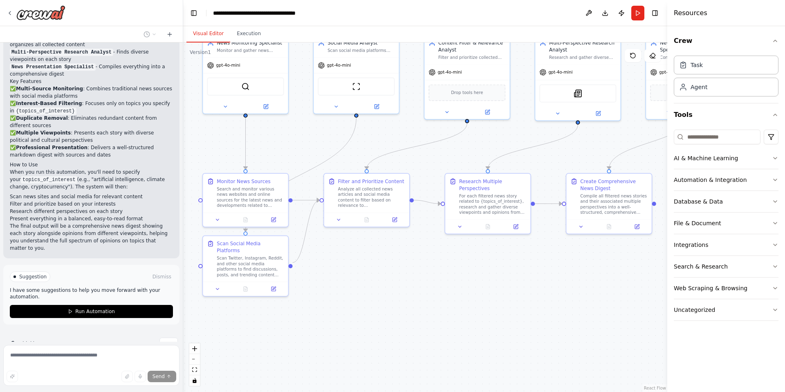
drag, startPoint x: 429, startPoint y: 263, endPoint x: 420, endPoint y: 261, distance: 8.9
click at [420, 261] on div ".deletable-edge-delete-btn { width: 20px; height: 20px; border: 0px solid #ffff…" at bounding box center [425, 218] width 484 height 350
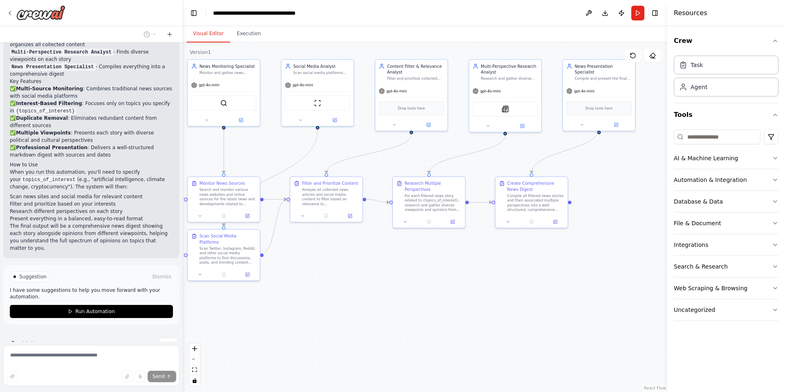
drag, startPoint x: 531, startPoint y: 247, endPoint x: 495, endPoint y: 238, distance: 37.5
click at [495, 238] on div ".deletable-edge-delete-btn { width: 20px; height: 20px; border: 0px solid #ffff…" at bounding box center [425, 218] width 484 height 350
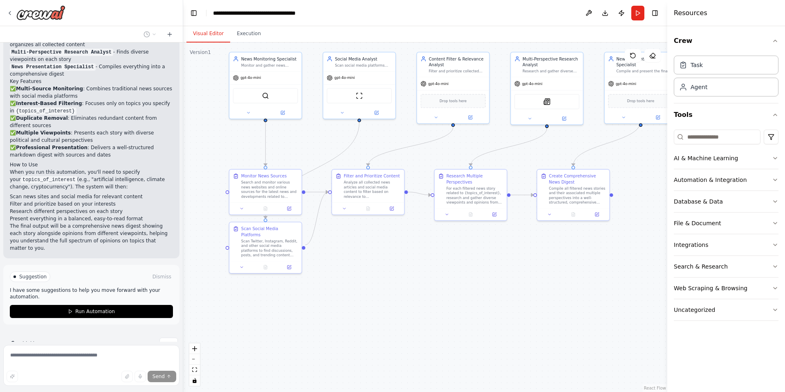
drag, startPoint x: 381, startPoint y: 268, endPoint x: 392, endPoint y: 266, distance: 10.8
click at [392, 266] on div ".deletable-edge-delete-btn { width: 20px; height: 20px; border: 0px solid #ffff…" at bounding box center [425, 218] width 484 height 350
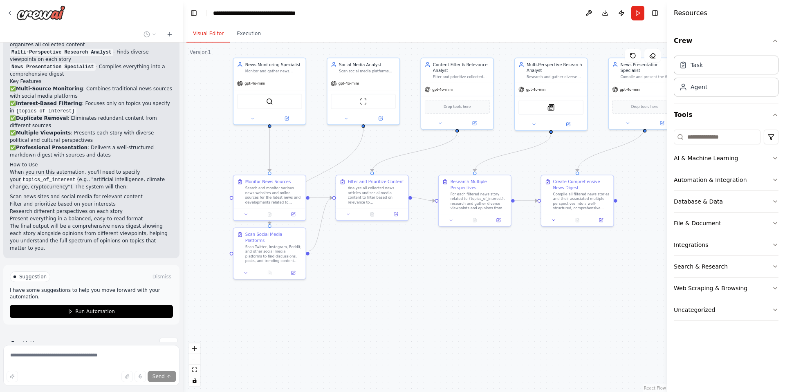
drag, startPoint x: 398, startPoint y: 256, endPoint x: 403, endPoint y: 264, distance: 9.4
click at [403, 264] on div ".deletable-edge-delete-btn { width: 20px; height: 20px; border: 0px solid #ffff…" at bounding box center [425, 218] width 484 height 350
drag, startPoint x: 390, startPoint y: 273, endPoint x: 378, endPoint y: 266, distance: 14.3
click at [378, 266] on div ".deletable-edge-delete-btn { width: 20px; height: 20px; border: 0px solid #ffff…" at bounding box center [425, 218] width 484 height 350
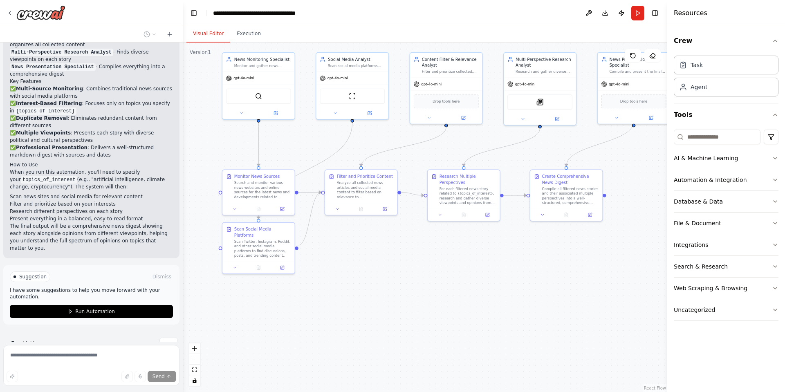
click at [378, 266] on div ".deletable-edge-delete-btn { width: 20px; height: 20px; border: 0px solid #ffff…" at bounding box center [425, 218] width 484 height 350
click at [381, 325] on div ".deletable-edge-delete-btn { width: 20px; height: 20px; border: 0px solid #ffff…" at bounding box center [425, 218] width 484 height 350
click at [366, 281] on div ".deletable-edge-delete-btn { width: 20px; height: 20px; border: 0px solid #ffff…" at bounding box center [425, 218] width 484 height 350
click at [25, 341] on span "Thinking..." at bounding box center [33, 344] width 26 height 7
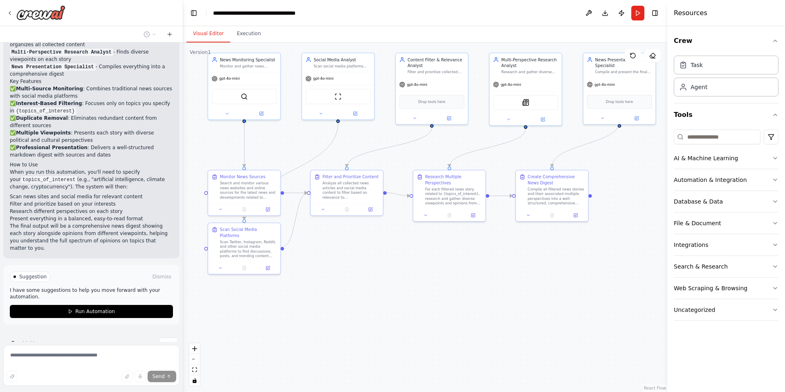
click at [466, 249] on div ".deletable-edge-delete-btn { width: 20px; height: 20px; border: 0px solid #ffff…" at bounding box center [425, 218] width 484 height 350
click at [357, 193] on div "Analyze all collected news articles and social media content to filter based on…" at bounding box center [351, 189] width 57 height 19
click at [346, 188] on div "Analyze all collected news articles and social media content to filter based on…" at bounding box center [351, 189] width 57 height 19
click at [346, 188] on div "Analyze all collected news articles and social media content to filter based on…" at bounding box center [354, 189] width 57 height 19
drag, startPoint x: 350, startPoint y: 184, endPoint x: 345, endPoint y: 184, distance: 4.9
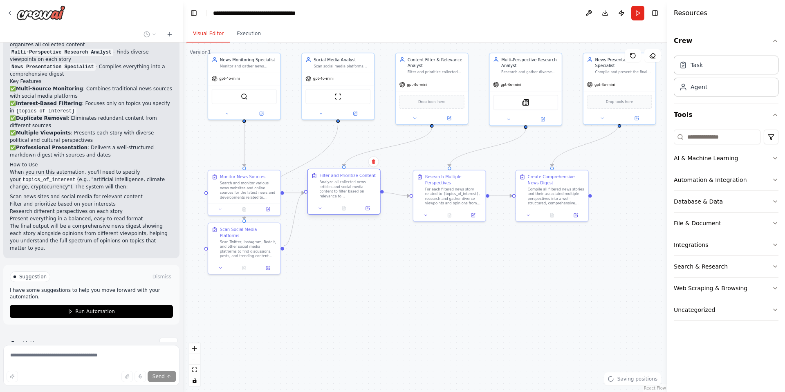
click at [345, 184] on div "Analyze all collected news articles and social media content to filter based on…" at bounding box center [348, 189] width 57 height 19
click at [356, 275] on div ".deletable-edge-delete-btn { width: 20px; height: 20px; border: 0px solid #ffff…" at bounding box center [425, 218] width 484 height 350
click at [335, 191] on div "Analyze all collected news articles and social media content to filter based on…" at bounding box center [348, 189] width 57 height 19
click at [320, 209] on icon at bounding box center [320, 208] width 4 height 4
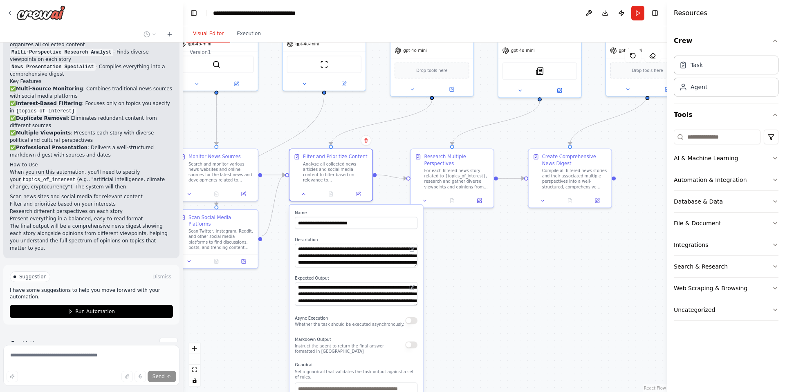
click at [447, 283] on div ".deletable-edge-delete-btn { width: 20px; height: 20px; border: 0px solid #ffff…" at bounding box center [425, 218] width 484 height 350
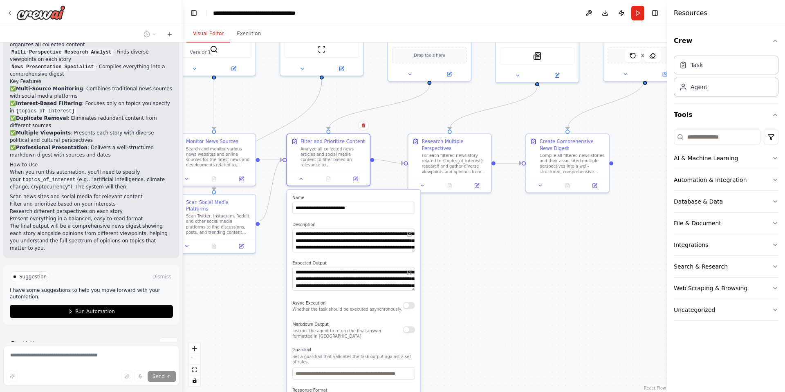
click at [447, 280] on div ".deletable-edge-delete-btn { width: 20px; height: 20px; border: 0px solid #ffff…" at bounding box center [425, 218] width 484 height 350
click at [300, 179] on icon at bounding box center [301, 177] width 5 height 5
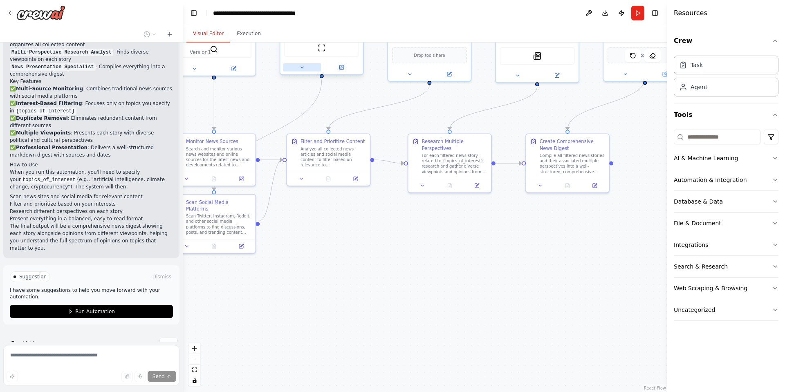
click at [305, 72] on div at bounding box center [322, 67] width 83 height 13
click at [303, 66] on icon at bounding box center [301, 67] width 5 height 5
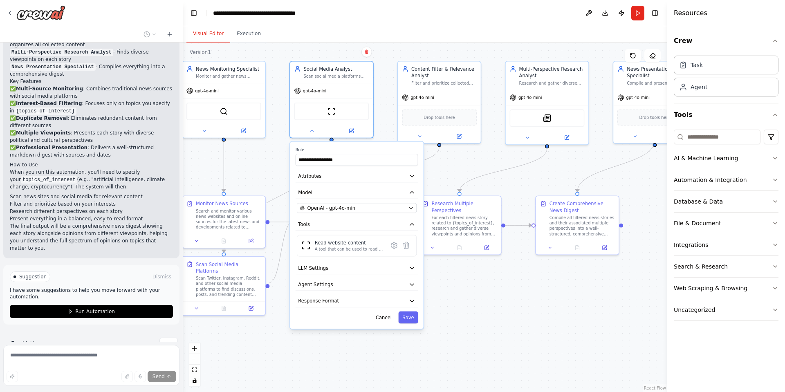
drag, startPoint x: 448, startPoint y: 112, endPoint x: 455, endPoint y: 168, distance: 56.9
click at [456, 167] on div ".deletable-edge-delete-btn { width: 20px; height: 20px; border: 0px solid #ffff…" at bounding box center [425, 218] width 484 height 350
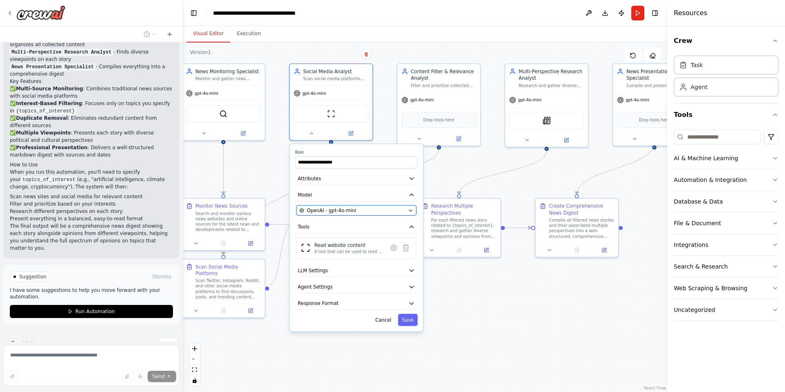
click at [367, 211] on div "OpenAI - gpt-4o-mini" at bounding box center [352, 210] width 106 height 7
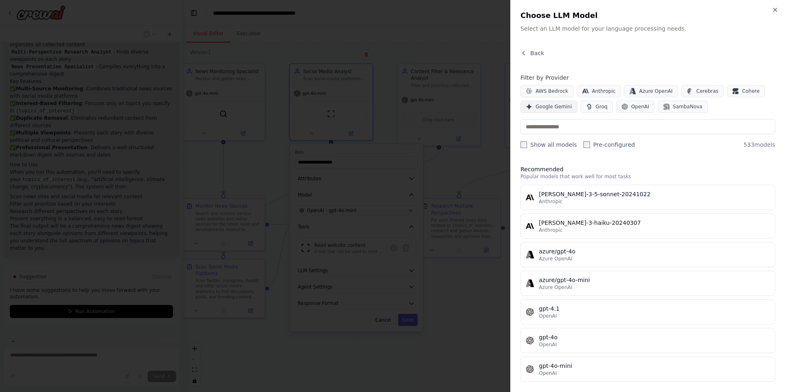
click at [555, 110] on span "Google Gemini" at bounding box center [554, 106] width 36 height 7
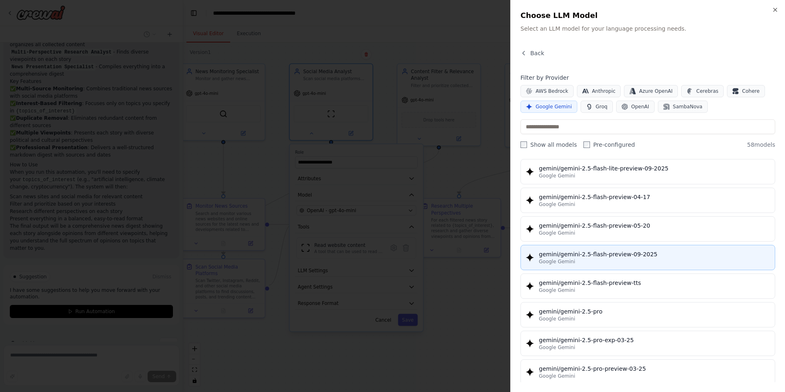
scroll to position [828, 0]
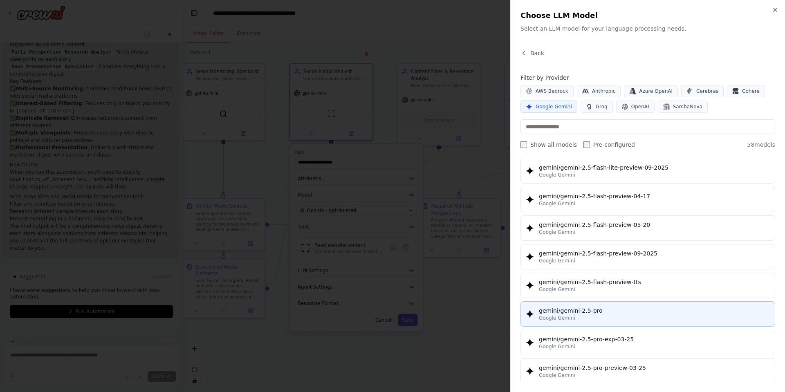
click at [585, 313] on div "gemini/gemini-2.5-pro" at bounding box center [654, 311] width 231 height 8
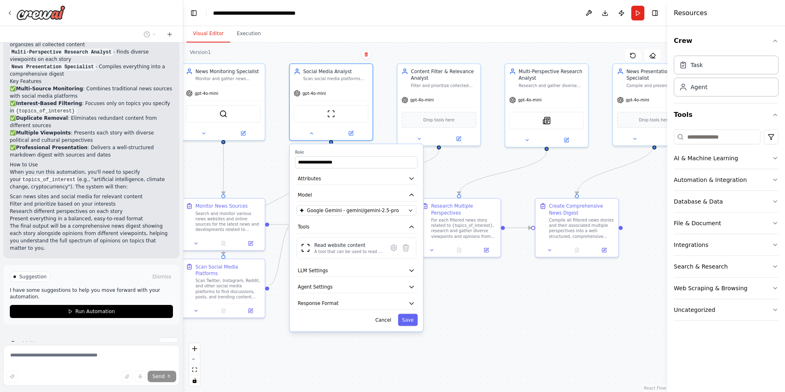
click at [517, 281] on div ".deletable-edge-delete-btn { width: 20px; height: 20px; border: 0px solid #ffff…" at bounding box center [425, 218] width 484 height 350
click at [309, 129] on icon at bounding box center [311, 131] width 5 height 5
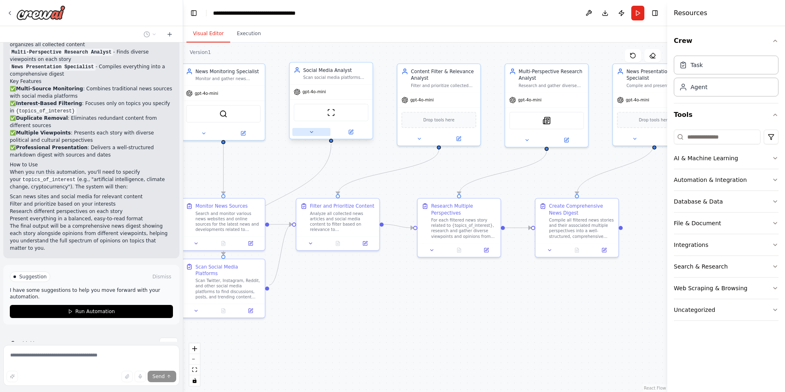
click at [309, 129] on icon at bounding box center [311, 131] width 5 height 5
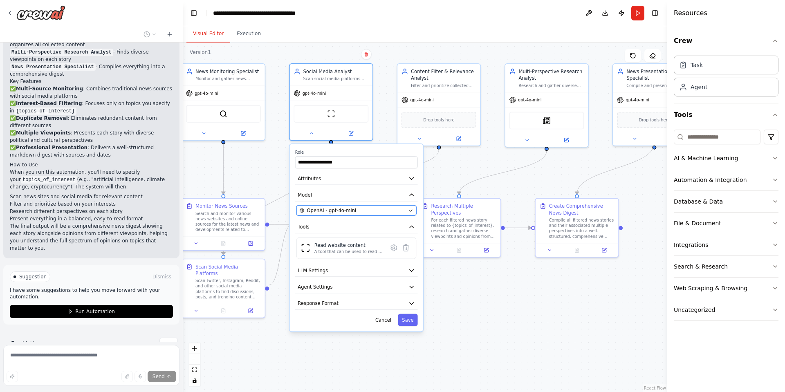
click at [342, 215] on button "OpenAI - gpt-4o-mini" at bounding box center [357, 211] width 120 height 10
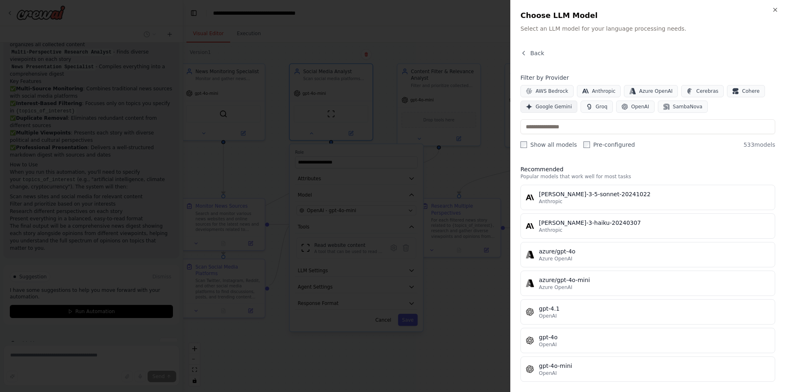
click at [549, 107] on span "Google Gemini" at bounding box center [554, 106] width 36 height 7
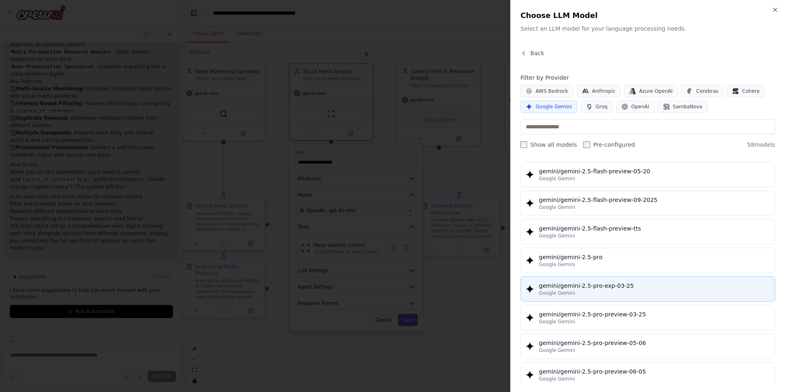
scroll to position [884, 0]
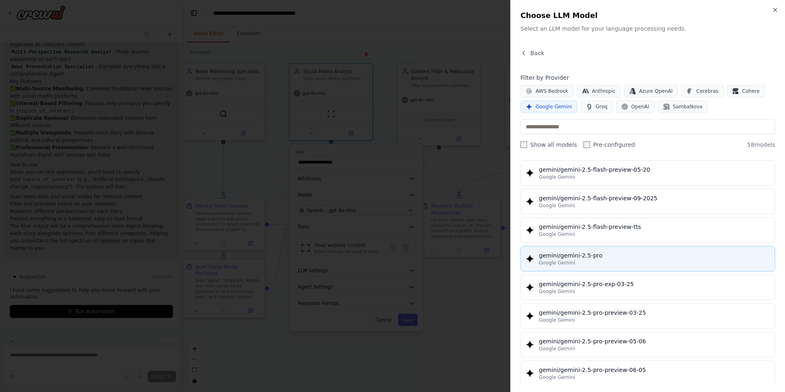
click at [602, 261] on div "Google Gemini" at bounding box center [654, 263] width 231 height 7
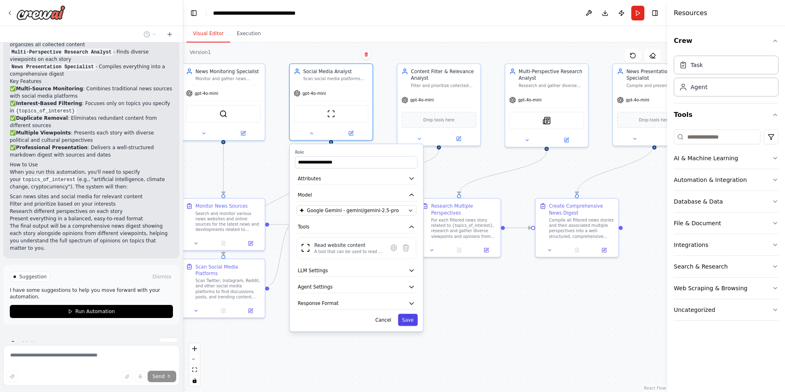
click at [406, 319] on button "Save" at bounding box center [408, 320] width 20 height 12
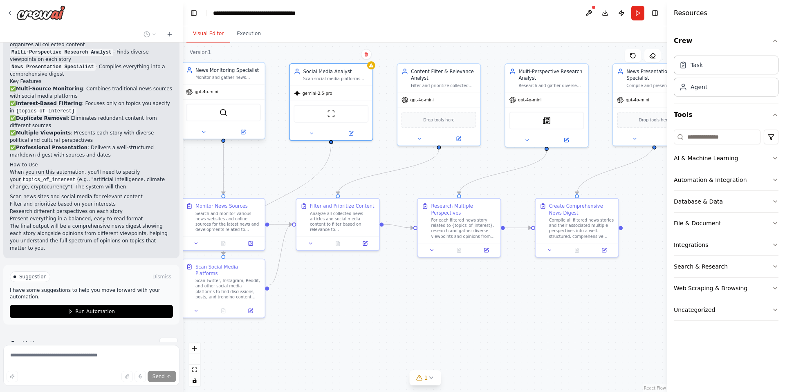
click at [229, 114] on div "SerperDevTool" at bounding box center [223, 113] width 75 height 18
click at [205, 132] on icon at bounding box center [203, 131] width 5 height 5
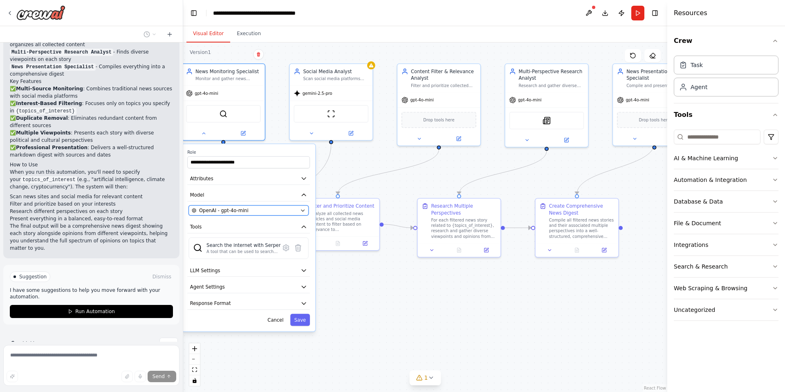
click at [238, 209] on span "OpenAI - gpt-4o-mini" at bounding box center [223, 210] width 49 height 7
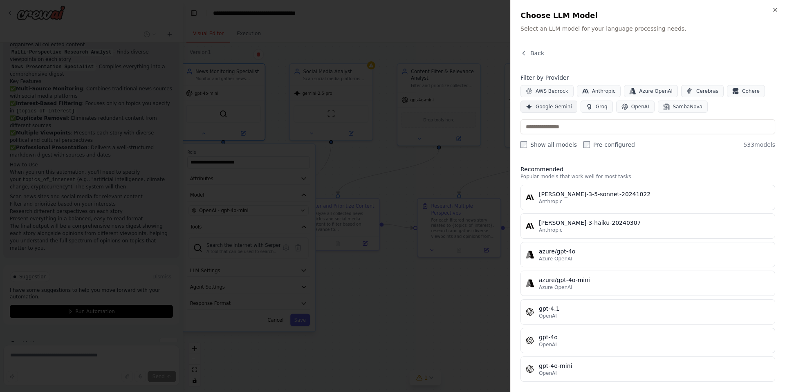
click at [550, 105] on span "Google Gemini" at bounding box center [554, 106] width 36 height 7
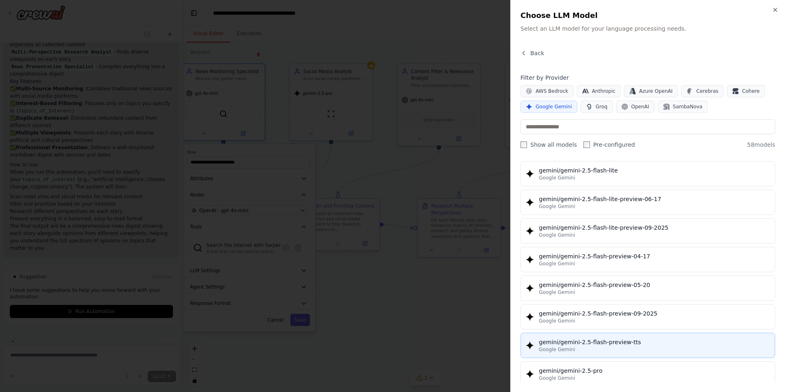
scroll to position [834, 0]
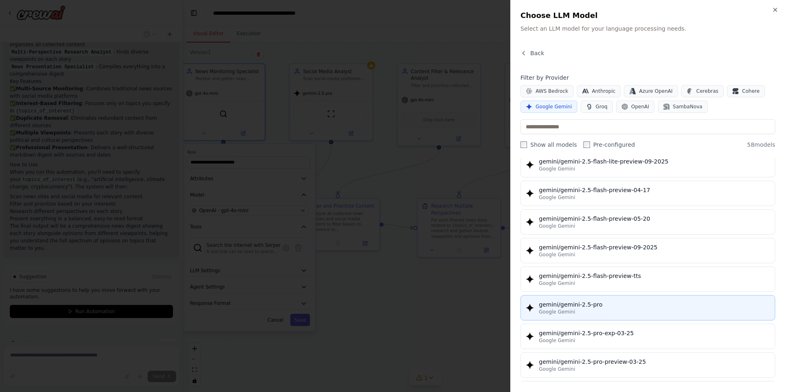
click at [614, 302] on div "gemini/gemini-2.5-pro" at bounding box center [654, 305] width 231 height 8
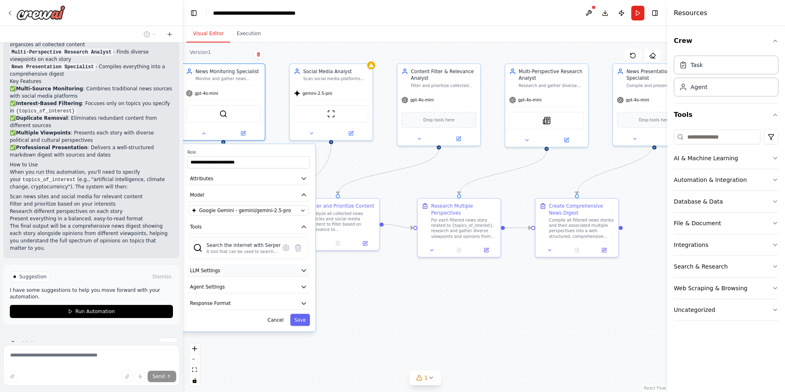
click at [270, 272] on button "LLM Settings" at bounding box center [248, 271] width 123 height 12
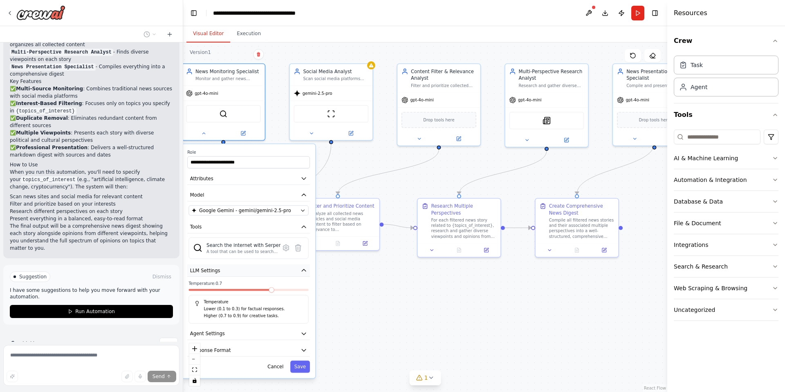
click at [270, 270] on button "LLM Settings" at bounding box center [248, 271] width 123 height 12
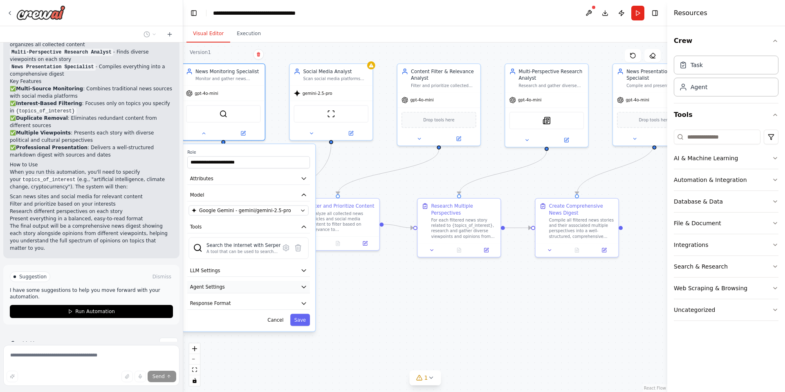
click at [259, 282] on button "Agent Settings" at bounding box center [248, 287] width 123 height 12
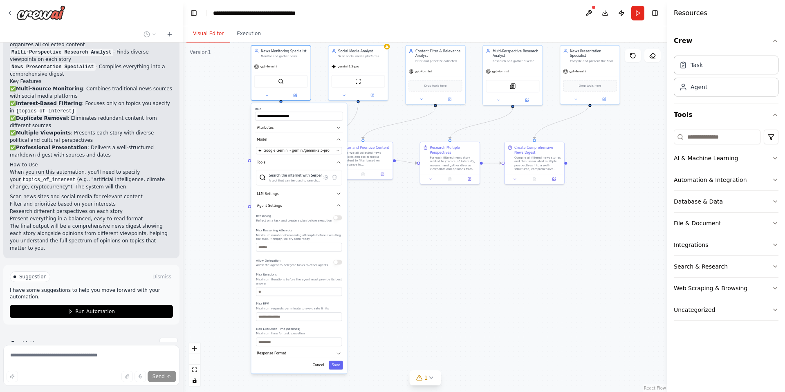
drag, startPoint x: 358, startPoint y: 331, endPoint x: 390, endPoint y: 243, distance: 92.8
click at [390, 244] on div ".deletable-edge-delete-btn { width: 20px; height: 20px; border: 0px solid #ffff…" at bounding box center [425, 218] width 484 height 350
click at [286, 205] on button "Agent Settings" at bounding box center [299, 204] width 88 height 9
click at [287, 215] on button "Response Format" at bounding box center [299, 216] width 88 height 9
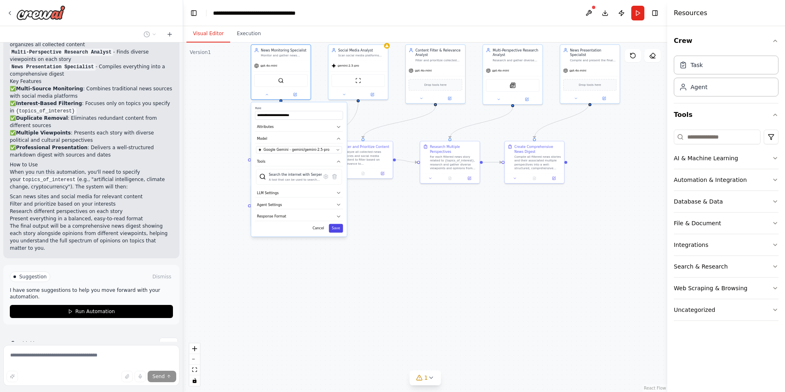
click at [334, 228] on button "Save" at bounding box center [336, 228] width 14 height 9
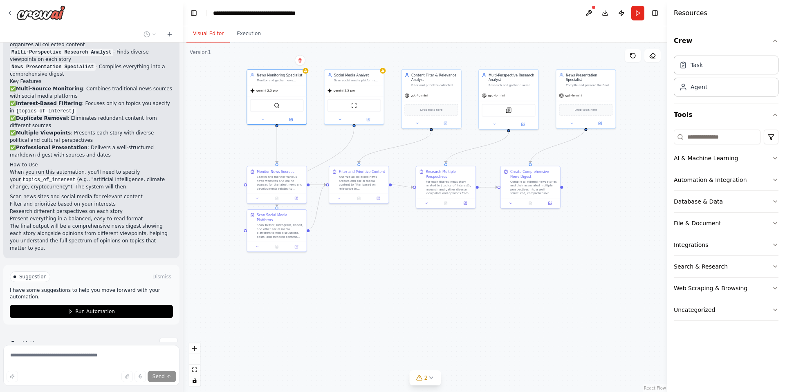
drag, startPoint x: 375, startPoint y: 216, endPoint x: 361, endPoint y: 289, distance: 74.1
click at [361, 289] on div ".deletable-edge-delete-btn { width: 20px; height: 20px; border: 0px solid #ffff…" at bounding box center [425, 218] width 484 height 350
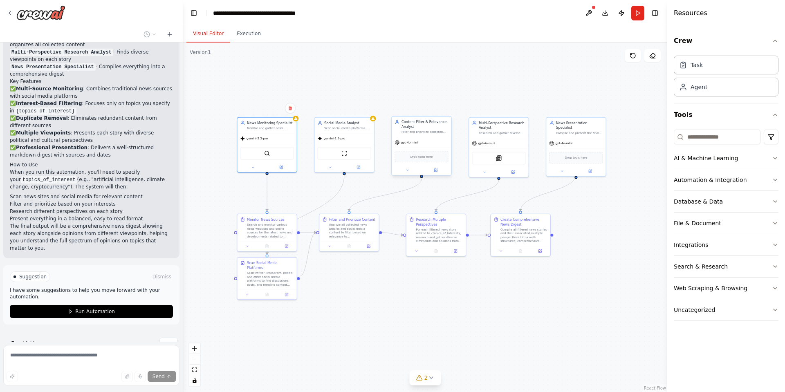
click at [415, 141] on span "gpt-4o-mini" at bounding box center [409, 143] width 17 height 4
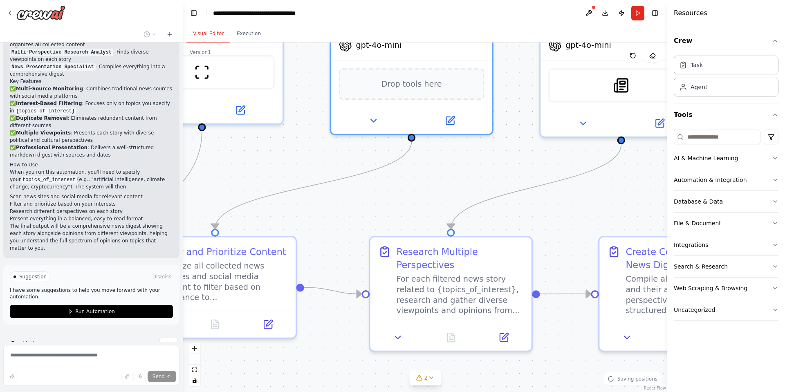
drag, startPoint x: 432, startPoint y: 179, endPoint x: 408, endPoint y: 238, distance: 63.1
click at [409, 241] on div ".deletable-edge-delete-btn { width: 20px; height: 20px; border: 0px solid #ffff…" at bounding box center [425, 218] width 484 height 350
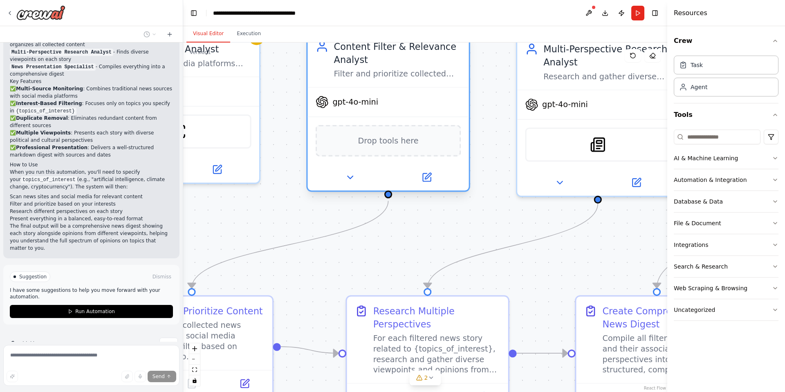
click at [349, 103] on span "gpt-4o-mini" at bounding box center [356, 102] width 46 height 11
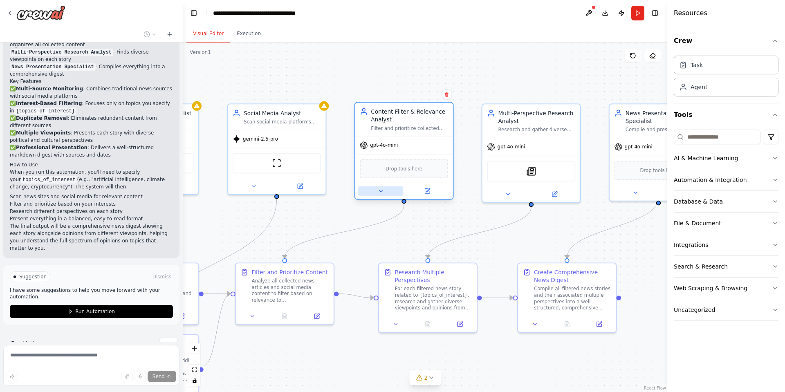
click at [378, 190] on icon at bounding box center [381, 191] width 7 height 7
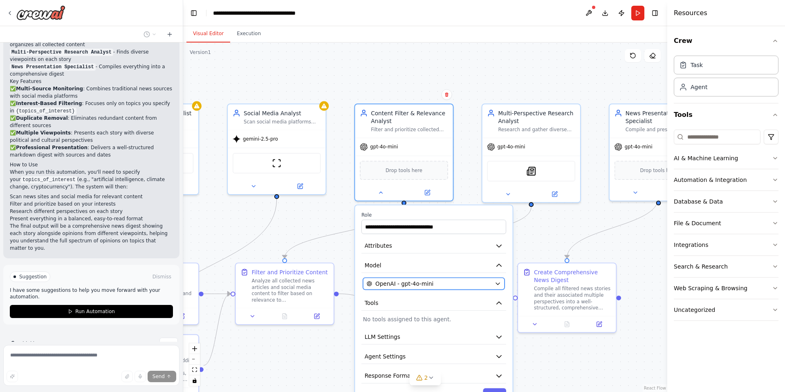
click at [407, 284] on span "OpenAI - gpt-4o-mini" at bounding box center [404, 284] width 58 height 8
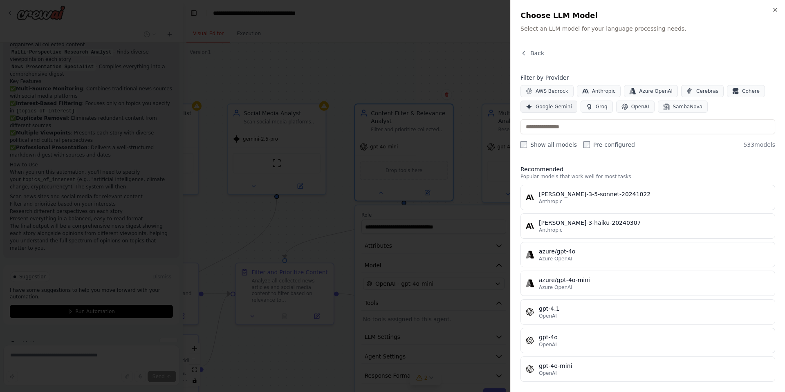
click at [562, 106] on span "Google Gemini" at bounding box center [554, 106] width 36 height 7
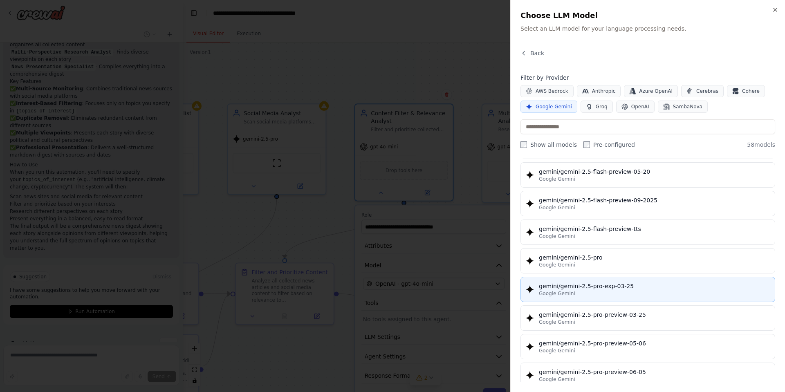
scroll to position [884, 0]
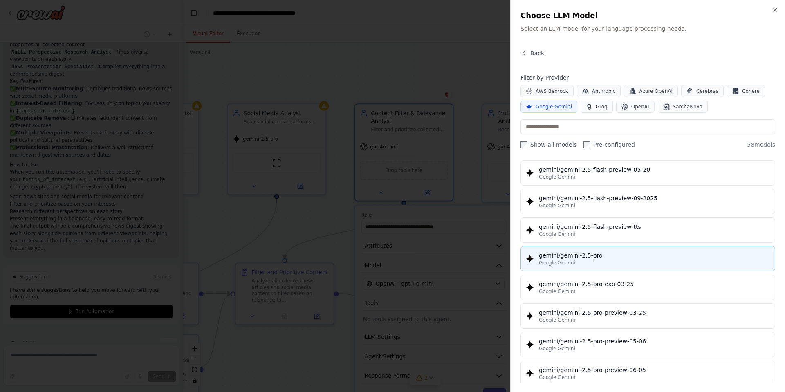
click at [617, 260] on div "Google Gemini" at bounding box center [654, 263] width 231 height 7
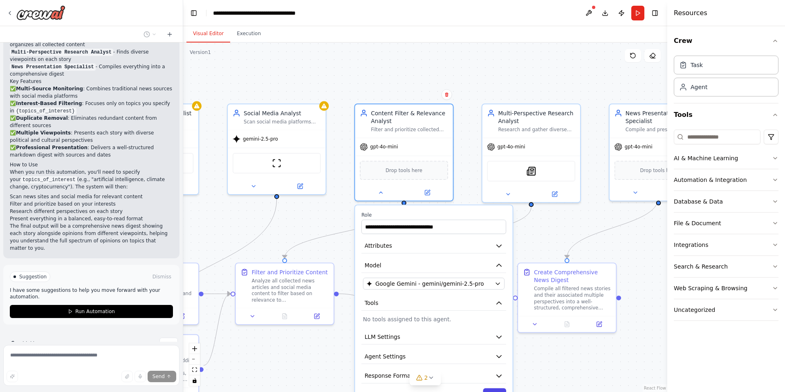
click at [497, 391] on button "Save" at bounding box center [494, 396] width 23 height 14
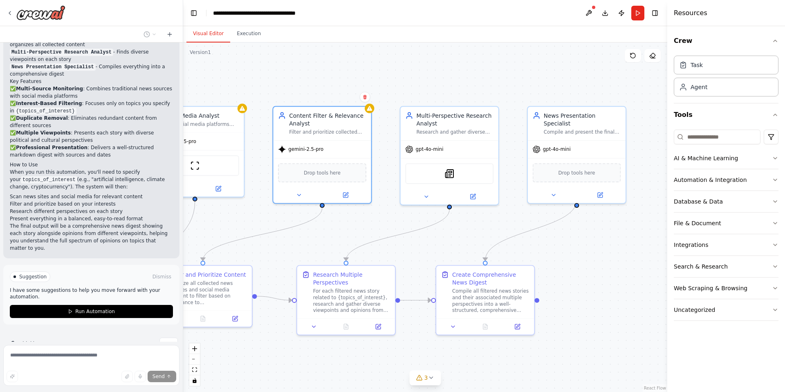
drag, startPoint x: 582, startPoint y: 229, endPoint x: 497, endPoint y: 232, distance: 85.9
click at [497, 232] on div ".deletable-edge-delete-btn { width: 20px; height: 20px; border: 0px solid #ffff…" at bounding box center [425, 218] width 484 height 350
drag, startPoint x: 385, startPoint y: 248, endPoint x: 436, endPoint y: 250, distance: 50.7
click at [436, 250] on div ".deletable-edge-delete-btn { width: 20px; height: 20px; border: 0px solid #ffff…" at bounding box center [425, 218] width 484 height 350
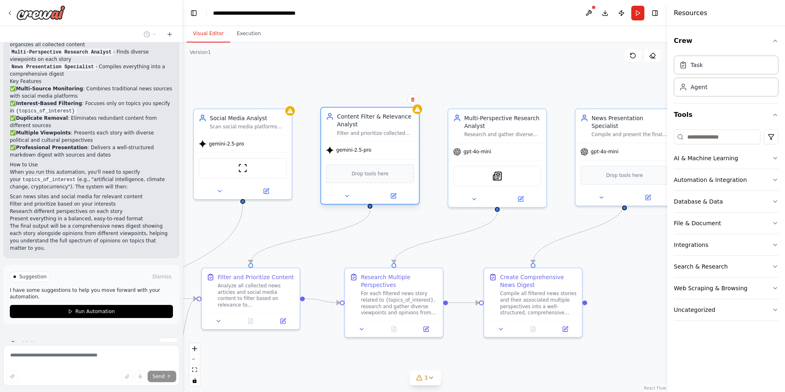
click at [382, 174] on span "Drop tools here" at bounding box center [370, 174] width 37 height 8
click at [478, 197] on button at bounding box center [474, 197] width 45 height 9
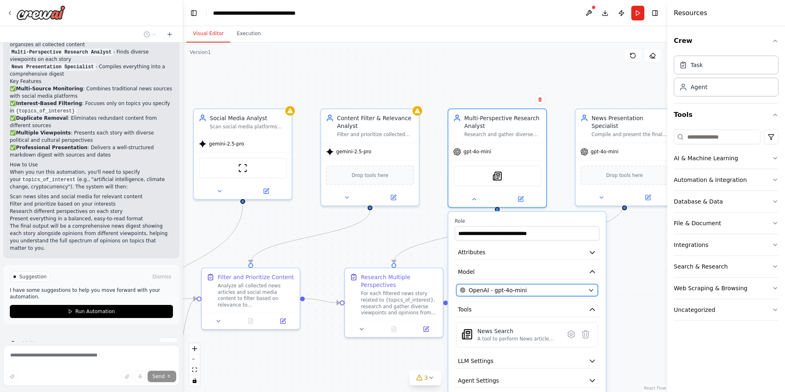
click at [537, 292] on div "OpenAI - gpt-4o-mini" at bounding box center [522, 290] width 125 height 8
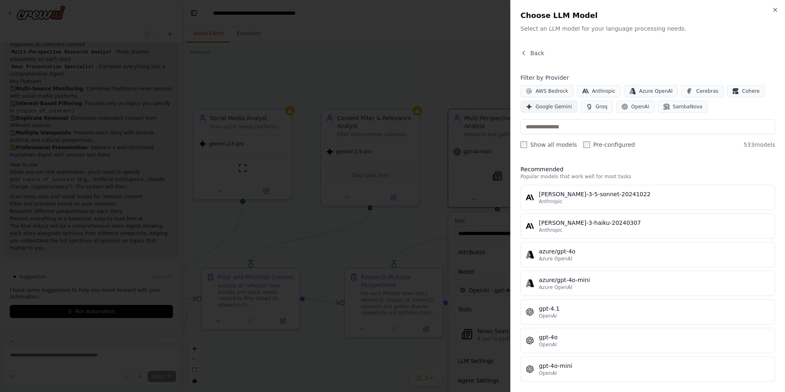
click at [553, 104] on span "Google Gemini" at bounding box center [554, 106] width 36 height 7
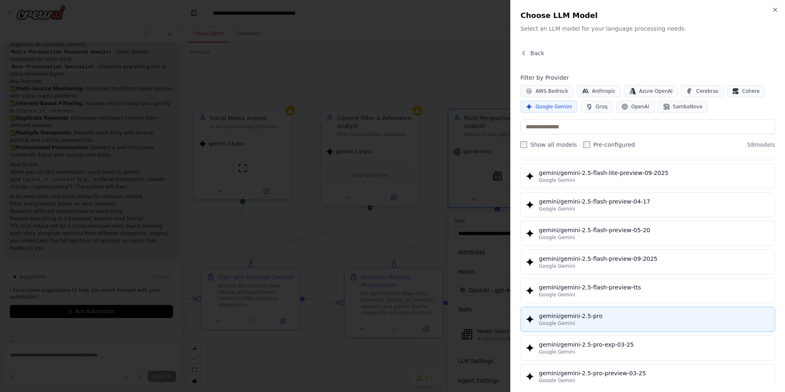
scroll to position [834, 0]
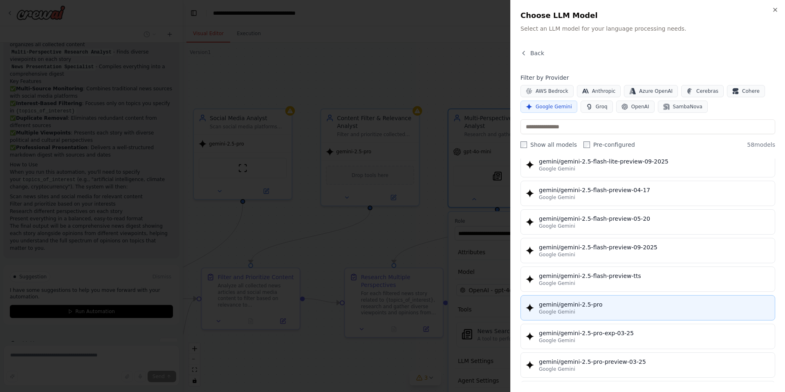
click at [625, 310] on div "Google Gemini" at bounding box center [654, 312] width 231 height 7
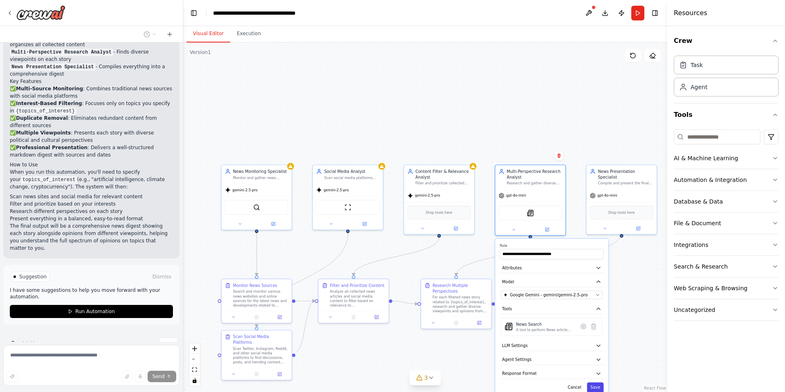
click at [598, 388] on button "Save" at bounding box center [595, 387] width 17 height 10
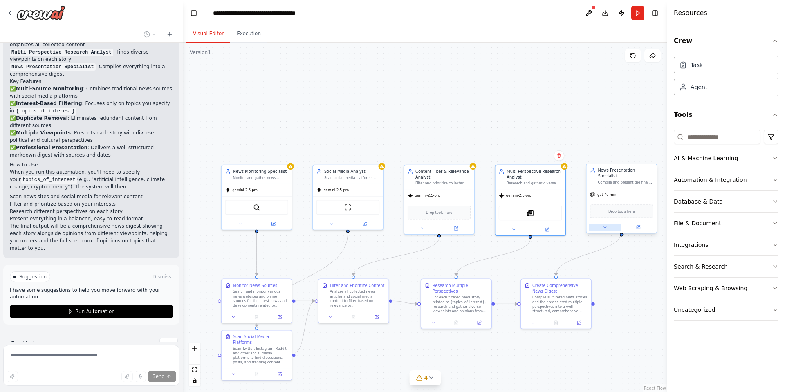
click at [607, 225] on icon at bounding box center [605, 227] width 4 height 4
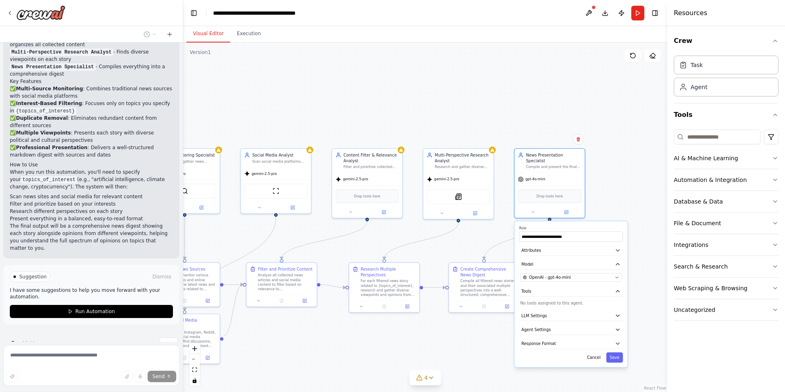
drag, startPoint x: 513, startPoint y: 354, endPoint x: 414, endPoint y: 323, distance: 103.4
click at [406, 324] on div ".deletable-edge-delete-btn { width: 20px; height: 20px; border: 0px solid #ffff…" at bounding box center [425, 218] width 484 height 350
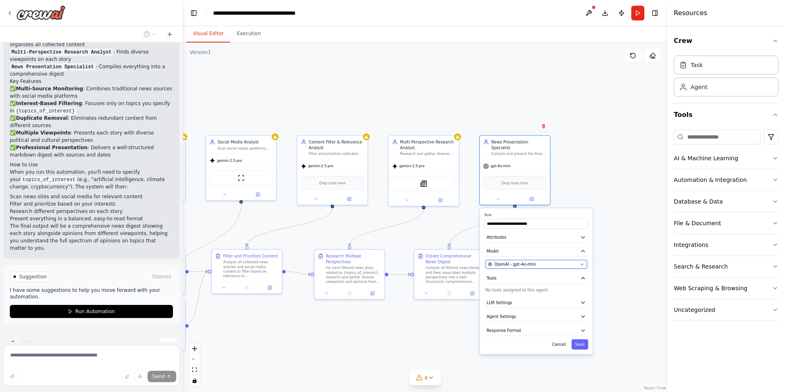
click at [510, 262] on span "OpenAI - gpt-4o-mini" at bounding box center [516, 265] width 42 height 6
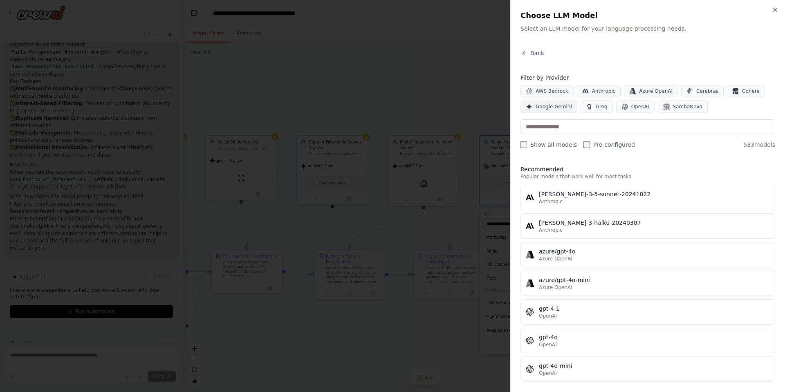
click at [549, 108] on span "Google Gemini" at bounding box center [554, 106] width 36 height 7
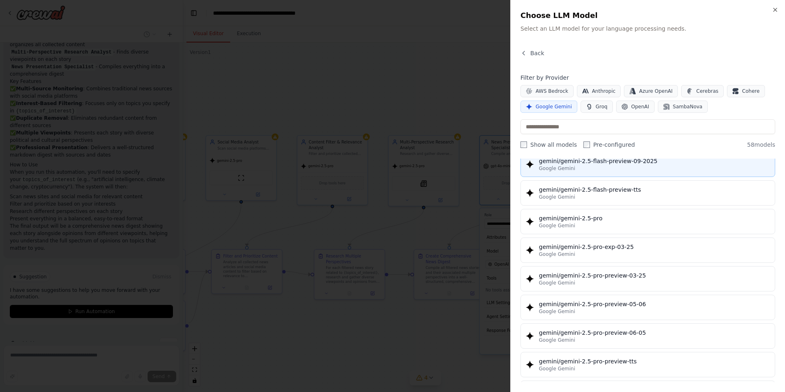
scroll to position [933, 0]
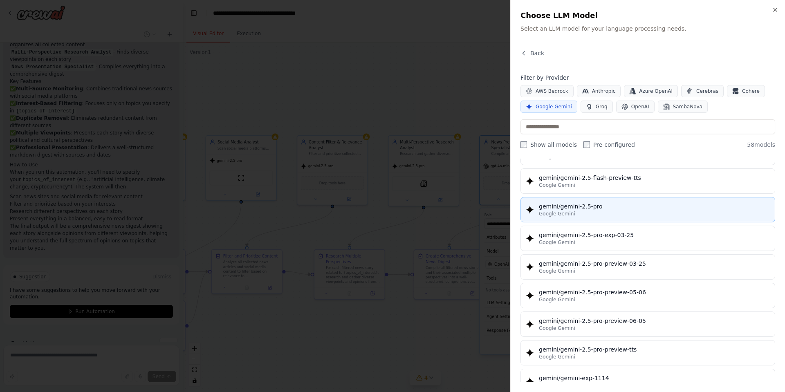
click at [607, 211] on div "Google Gemini" at bounding box center [654, 214] width 231 height 7
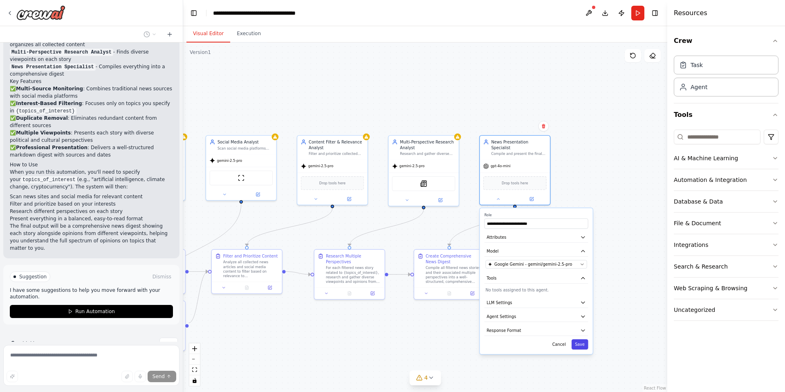
click at [582, 341] on button "Save" at bounding box center [580, 344] width 17 height 10
click at [424, 379] on div "5" at bounding box center [422, 378] width 12 height 8
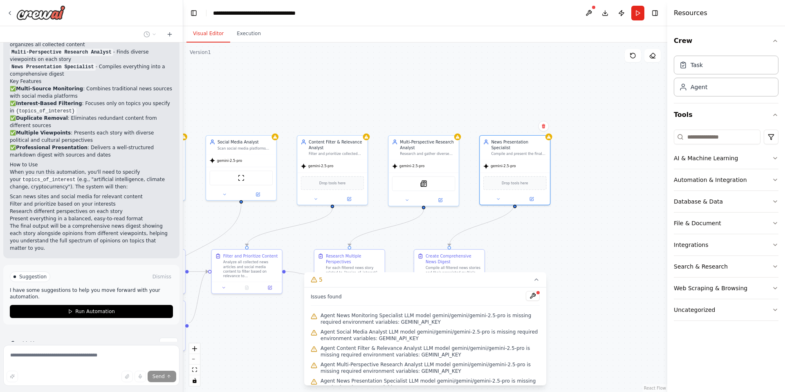
click at [416, 312] on div "Agent News Monitoring Specialist LLM model gemini/gemini/gemini-2.5-pro is miss…" at bounding box center [425, 319] width 229 height 16
click at [412, 315] on span "Agent News Monitoring Specialist LLM model gemini/gemini/gemini-2.5-pro is miss…" at bounding box center [430, 319] width 219 height 13
click at [526, 293] on button at bounding box center [533, 296] width 14 height 10
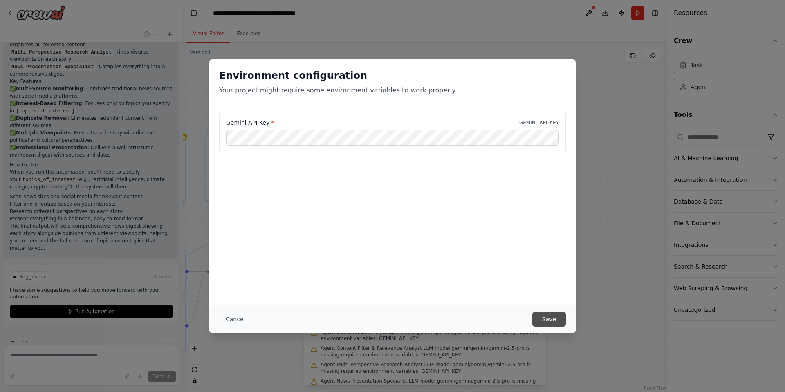
click at [549, 320] on button "Save" at bounding box center [550, 319] width 34 height 15
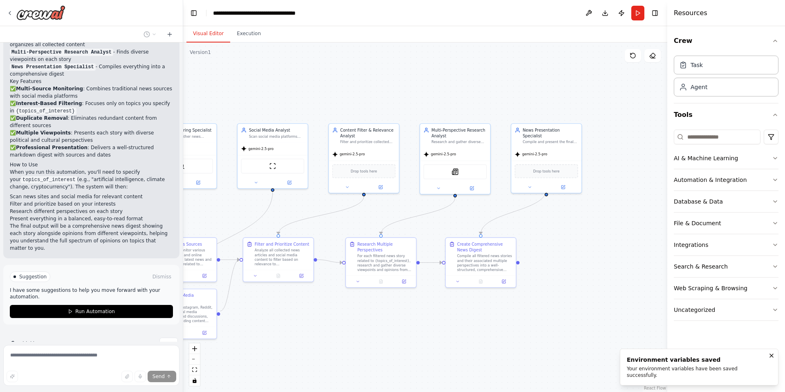
drag, startPoint x: 316, startPoint y: 346, endPoint x: 328, endPoint y: 329, distance: 20.2
click at [342, 335] on div ".deletable-edge-delete-btn { width: 20px; height: 20px; border: 0px solid #ffff…" at bounding box center [425, 218] width 484 height 350
click at [106, 308] on span "Run Automation" at bounding box center [95, 311] width 40 height 7
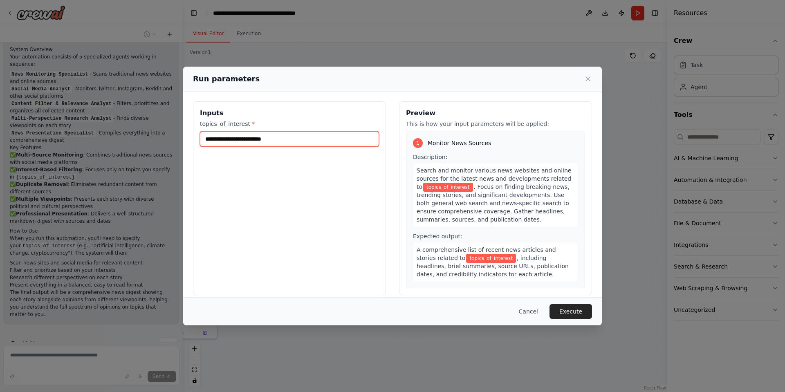
click at [279, 139] on input "topics_of_interest *" at bounding box center [289, 139] width 179 height 16
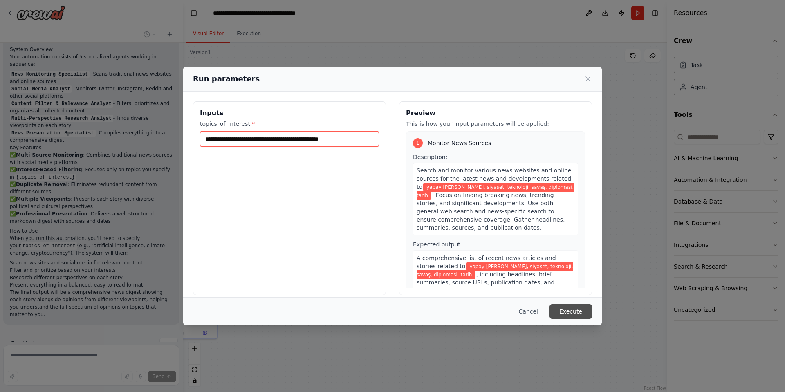
type input "**********"
click at [574, 310] on button "Execute" at bounding box center [571, 311] width 43 height 15
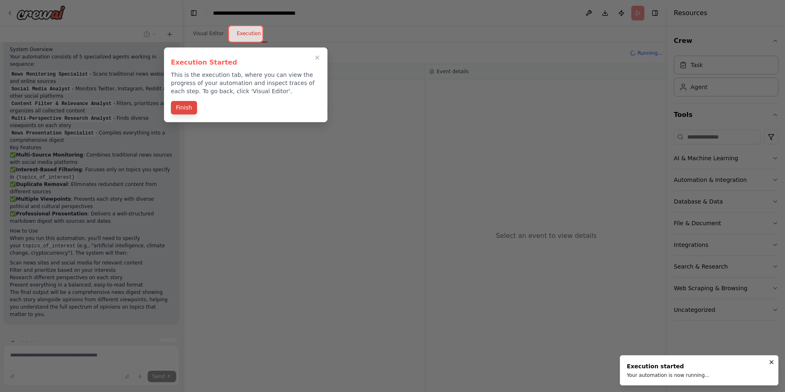
click at [183, 109] on button "Finish" at bounding box center [184, 107] width 26 height 13
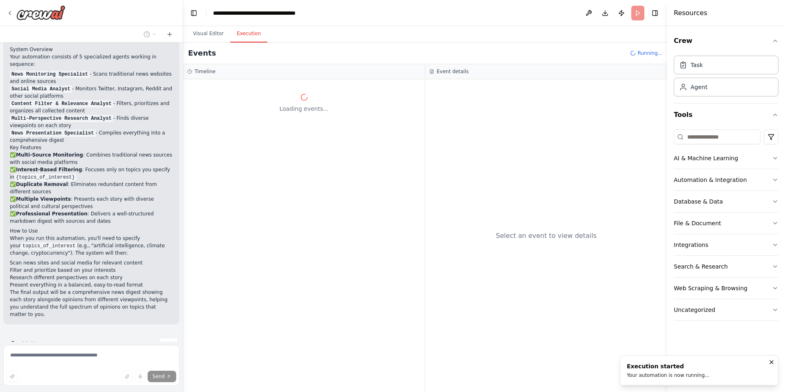
click at [78, 259] on li "Scan news sites and social media for relevant content" at bounding box center [91, 262] width 163 height 7
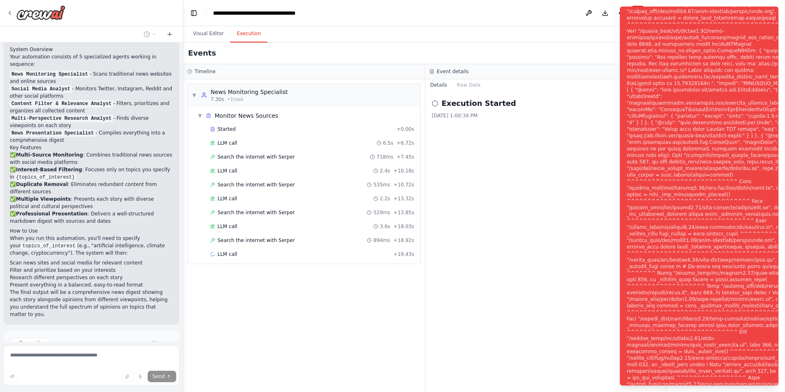
scroll to position [628, 0]
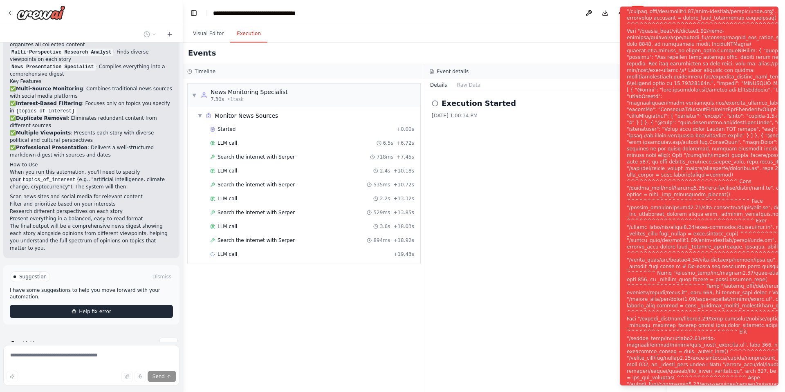
click at [107, 308] on span "Help fix error" at bounding box center [95, 311] width 32 height 7
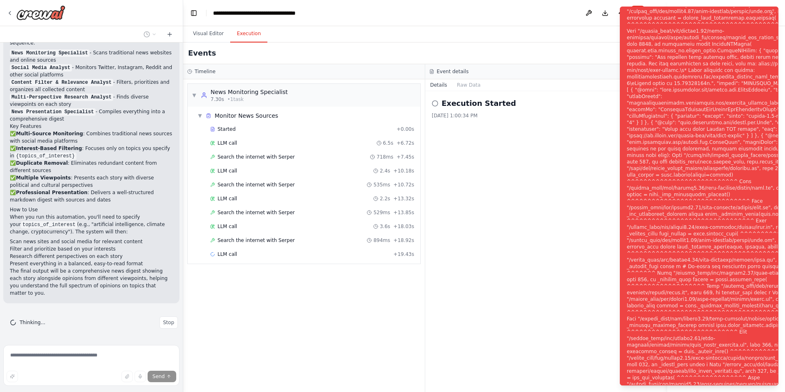
scroll to position [562, 0]
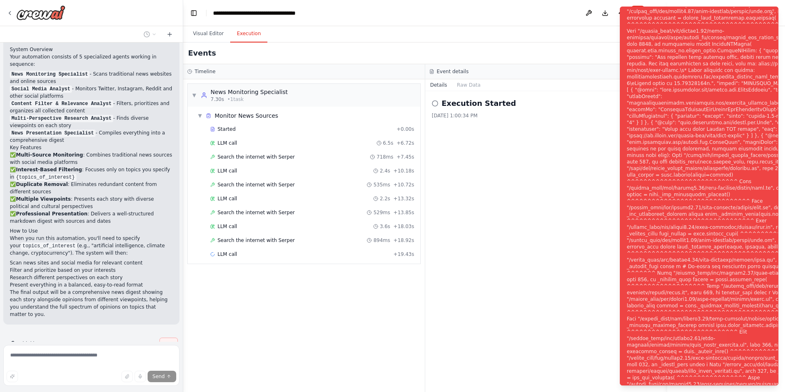
click at [160, 338] on button "Stop" at bounding box center [169, 344] width 18 height 12
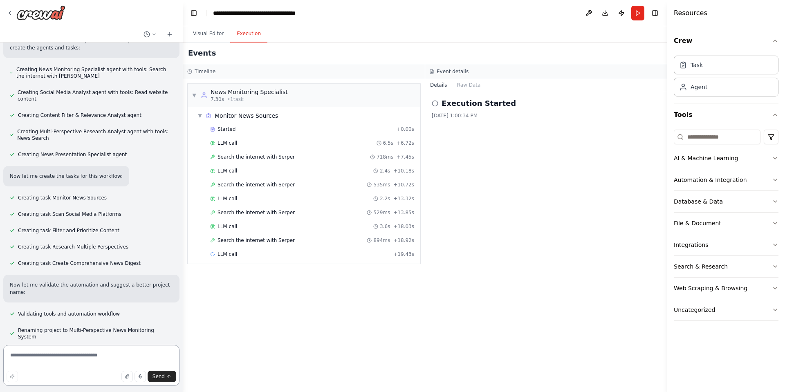
scroll to position [530, 0]
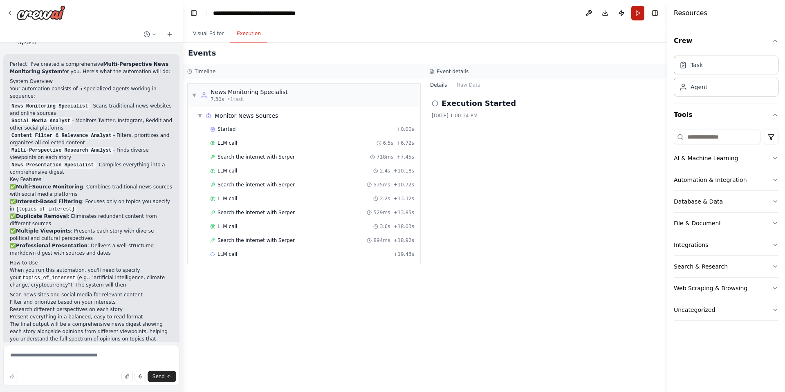
click at [636, 17] on button "Run" at bounding box center [638, 13] width 13 height 15
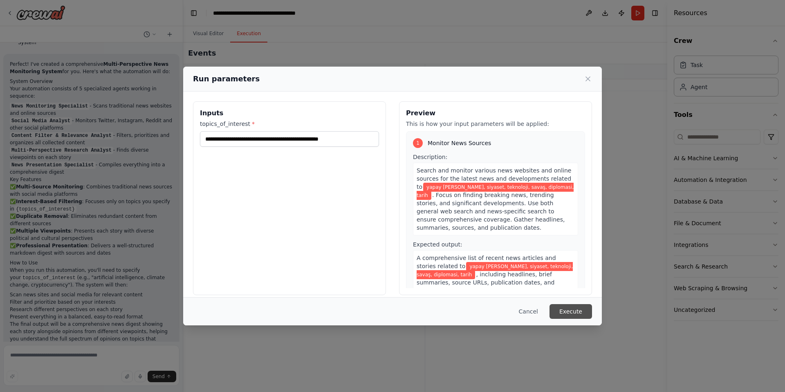
click at [585, 311] on button "Execute" at bounding box center [571, 311] width 43 height 15
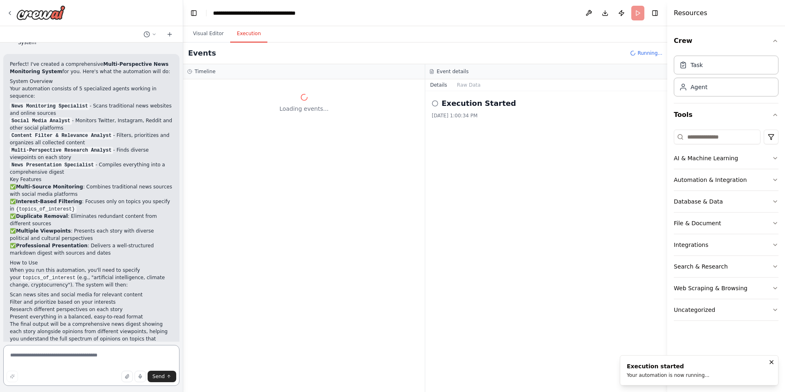
click at [69, 361] on textarea at bounding box center [91, 365] width 176 height 41
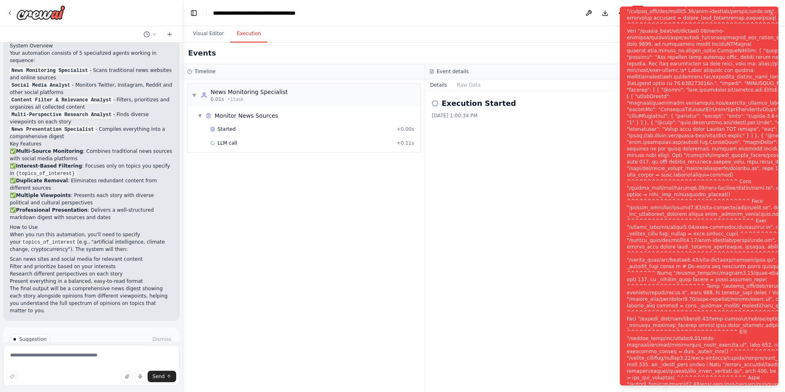
scroll to position [596, 0]
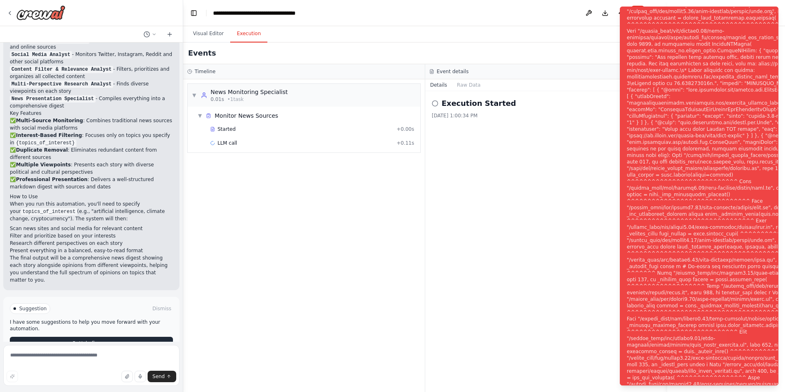
click at [102, 340] on span "Help fix error" at bounding box center [95, 343] width 32 height 7
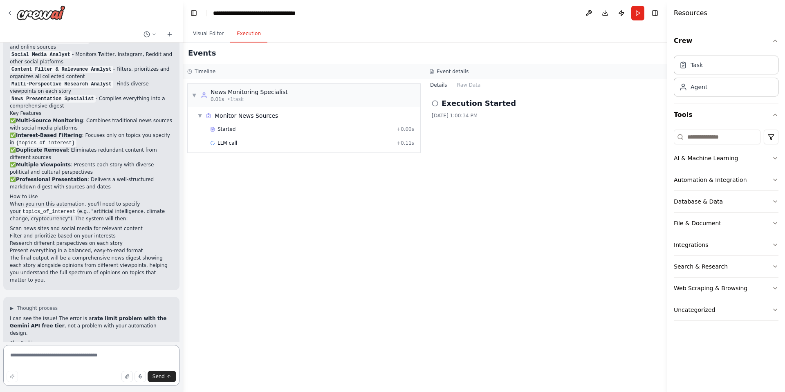
scroll to position [773, 0]
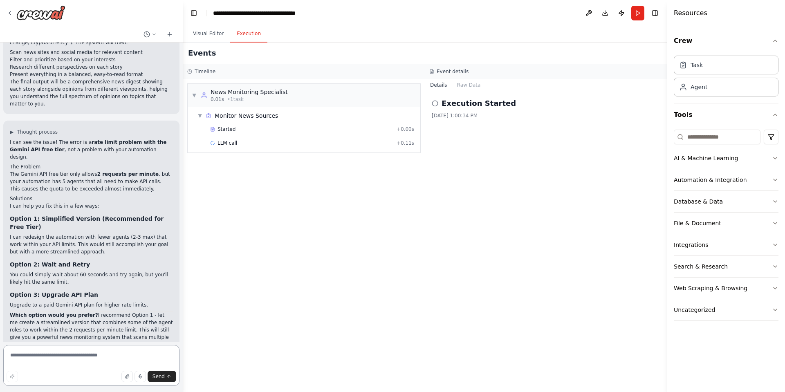
click at [64, 359] on textarea at bounding box center [91, 365] width 176 height 41
drag, startPoint x: 67, startPoint y: 260, endPoint x: 86, endPoint y: 258, distance: 19.3
click at [85, 291] on h3 "Option 3: Upgrade API Plan" at bounding box center [91, 295] width 163 height 8
click at [86, 291] on h3 "Option 3: Upgrade API Plan" at bounding box center [91, 295] width 163 height 8
click at [13, 11] on div at bounding box center [36, 12] width 59 height 15
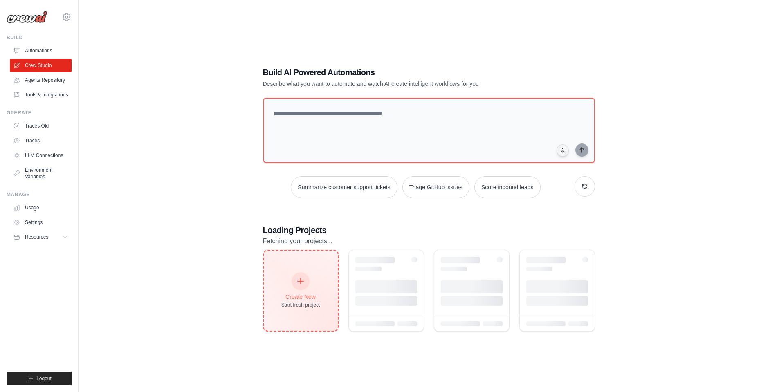
scroll to position [23, 0]
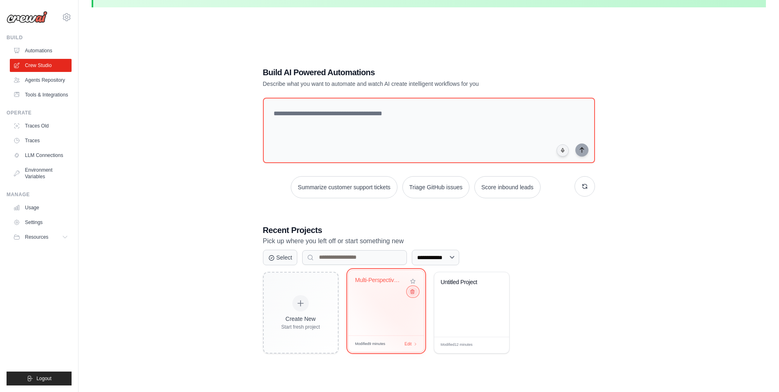
click at [411, 296] on button at bounding box center [413, 291] width 10 height 9
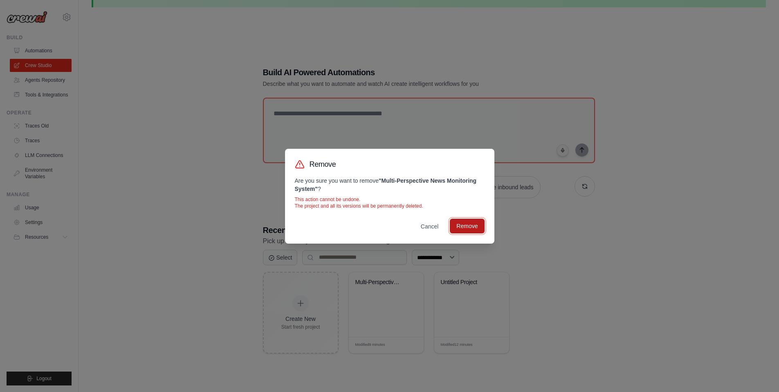
click at [474, 230] on button "Remove" at bounding box center [467, 226] width 34 height 15
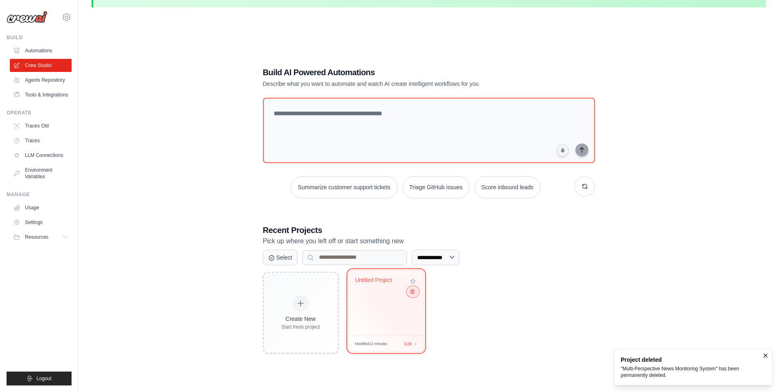
click at [412, 294] on icon at bounding box center [411, 291] width 5 height 5
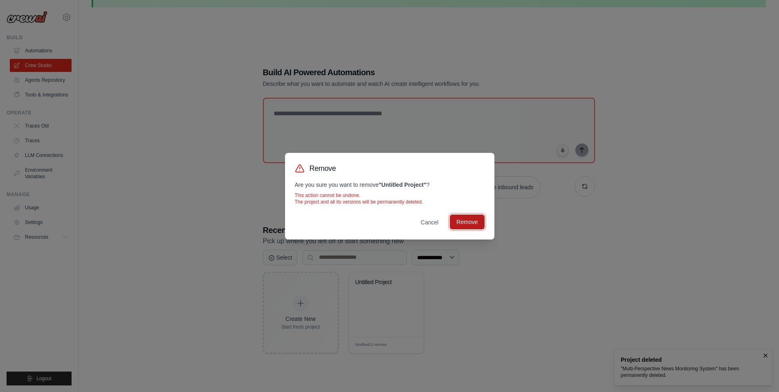
click at [471, 217] on button "Remove" at bounding box center [467, 222] width 34 height 15
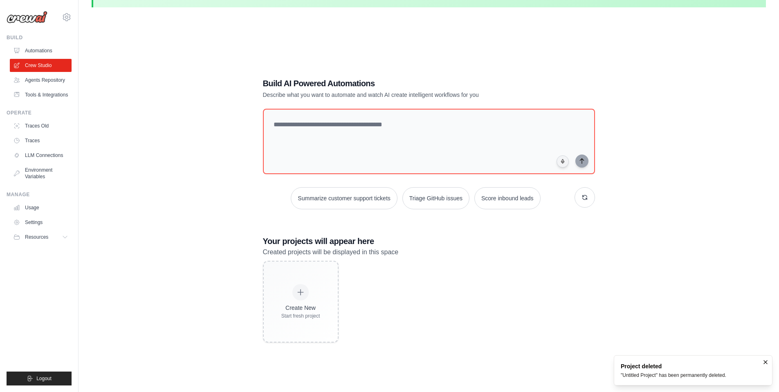
drag, startPoint x: 497, startPoint y: 332, endPoint x: 393, endPoint y: 325, distance: 104.6
click at [497, 332] on div "Create New Start fresh project" at bounding box center [429, 302] width 332 height 82
